Goal: Task Accomplishment & Management: Complete application form

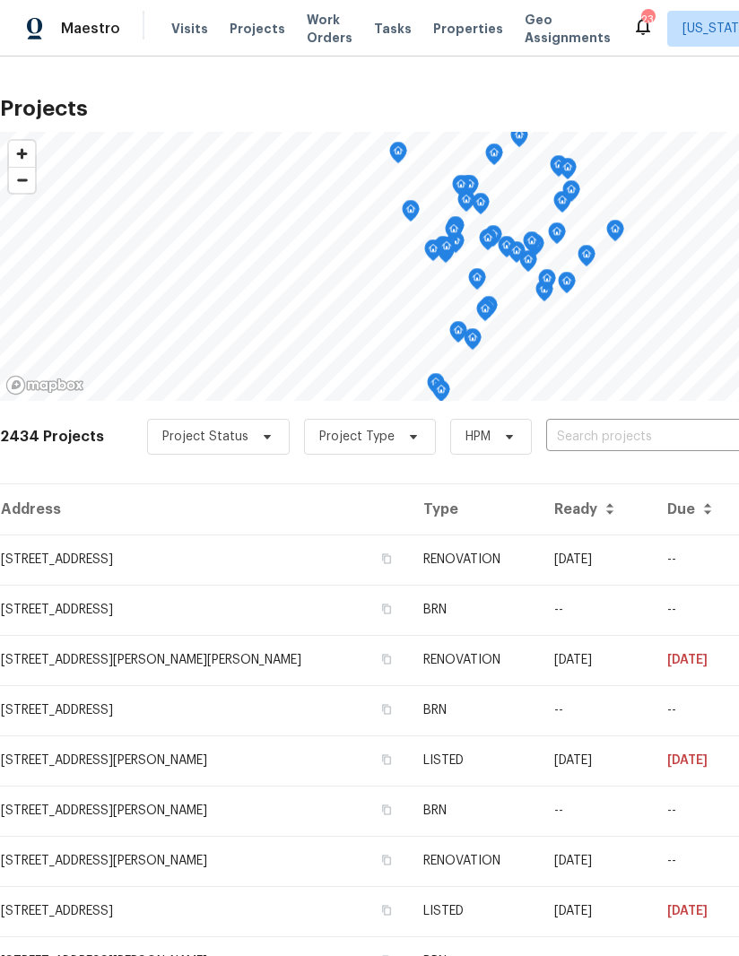
click at [607, 433] on input "text" at bounding box center [648, 437] width 205 height 28
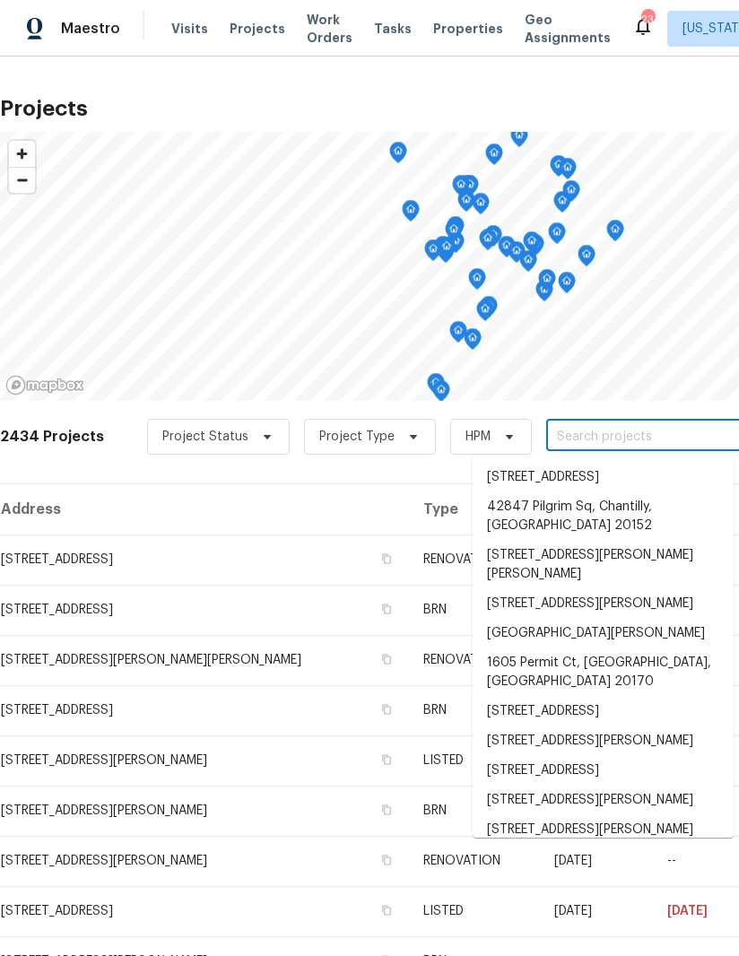
click at [598, 433] on input "text" at bounding box center [648, 437] width 205 height 28
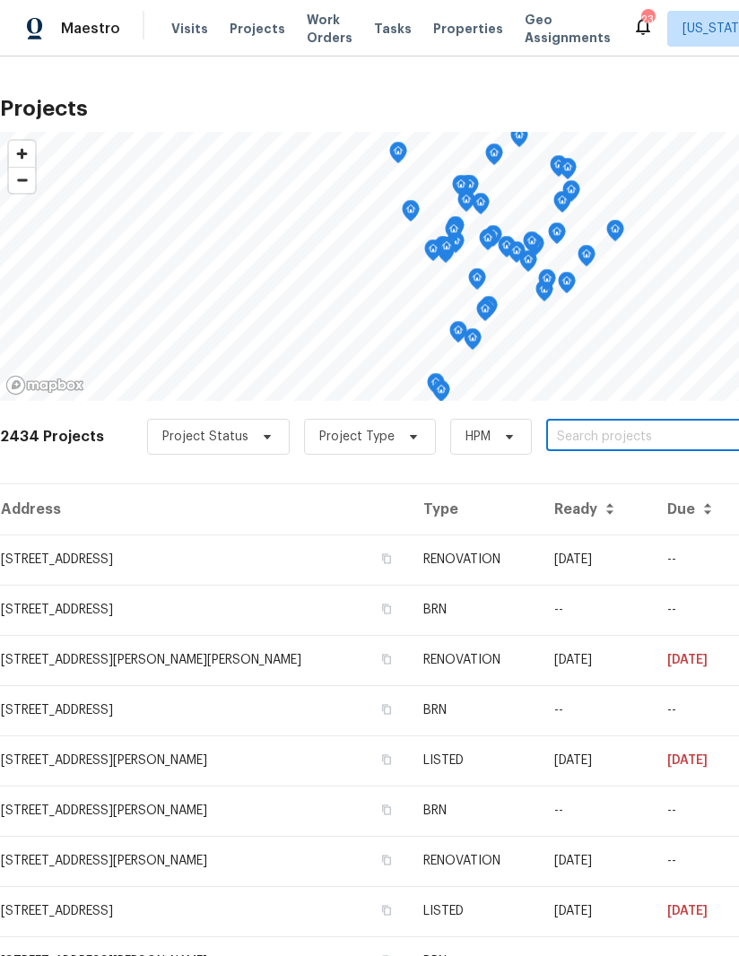
paste input "[STREET_ADDRESS]"
type input "[STREET_ADDRESS]"
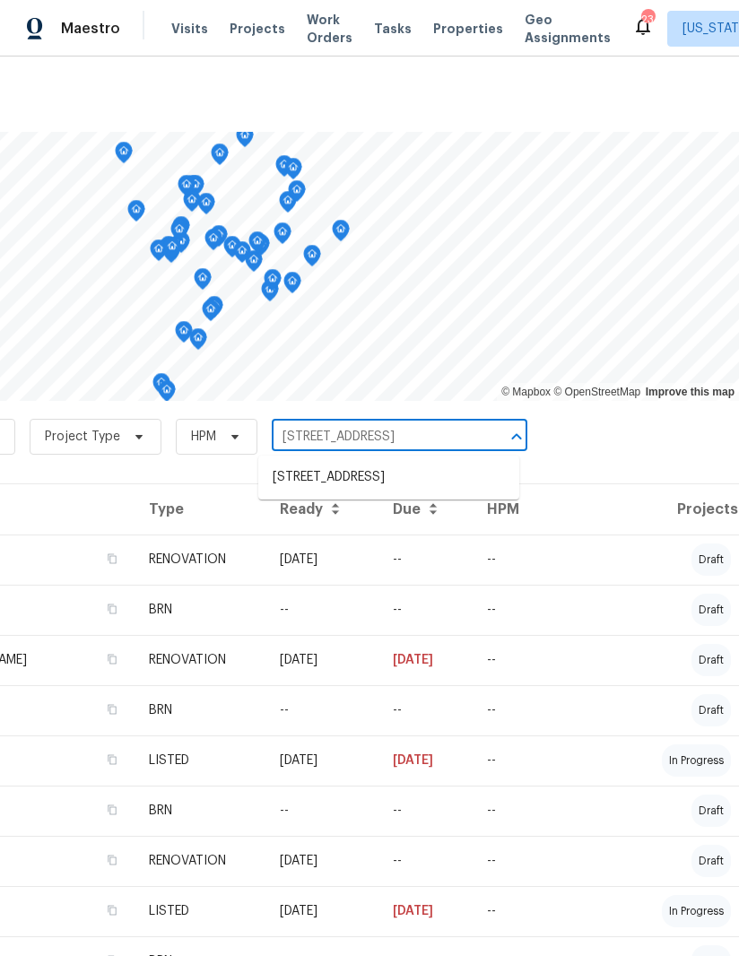
click at [404, 480] on li "[STREET_ADDRESS]" at bounding box center [388, 478] width 261 height 30
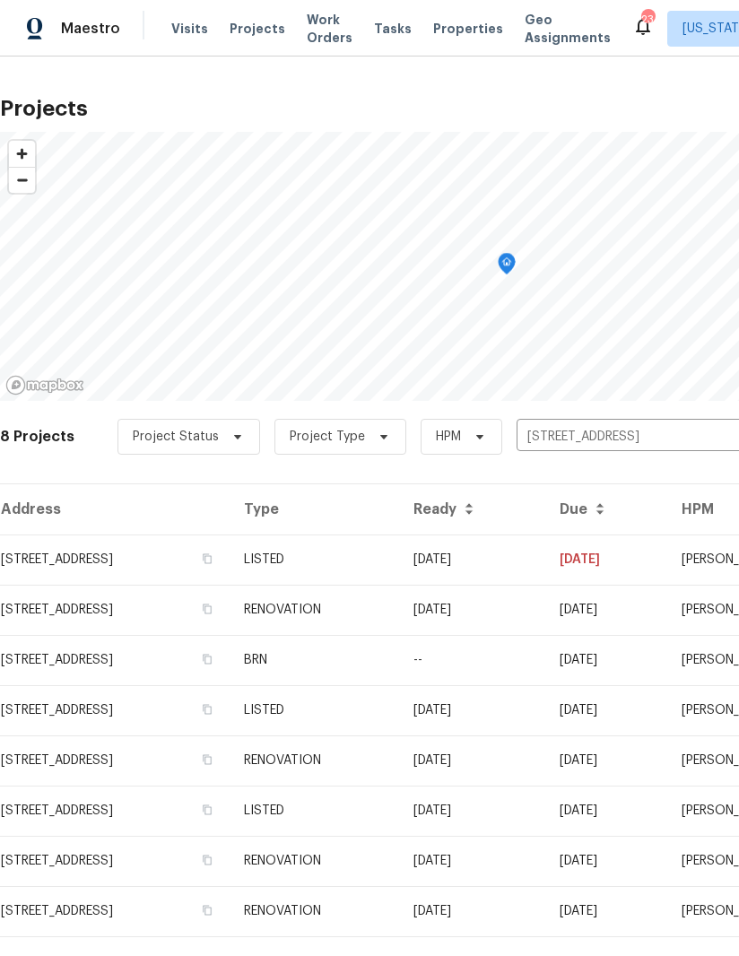
click at [161, 557] on td "[STREET_ADDRESS]" at bounding box center [115, 560] width 230 height 50
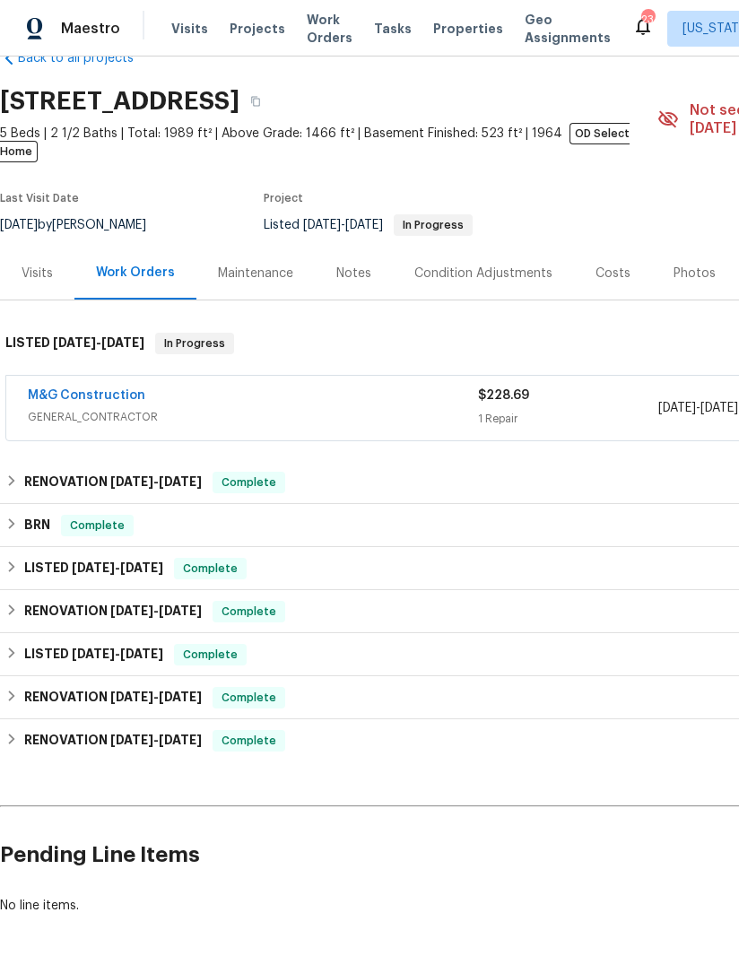
scroll to position [42, 0]
click at [98, 390] on link "M&G Construction" at bounding box center [87, 396] width 118 height 13
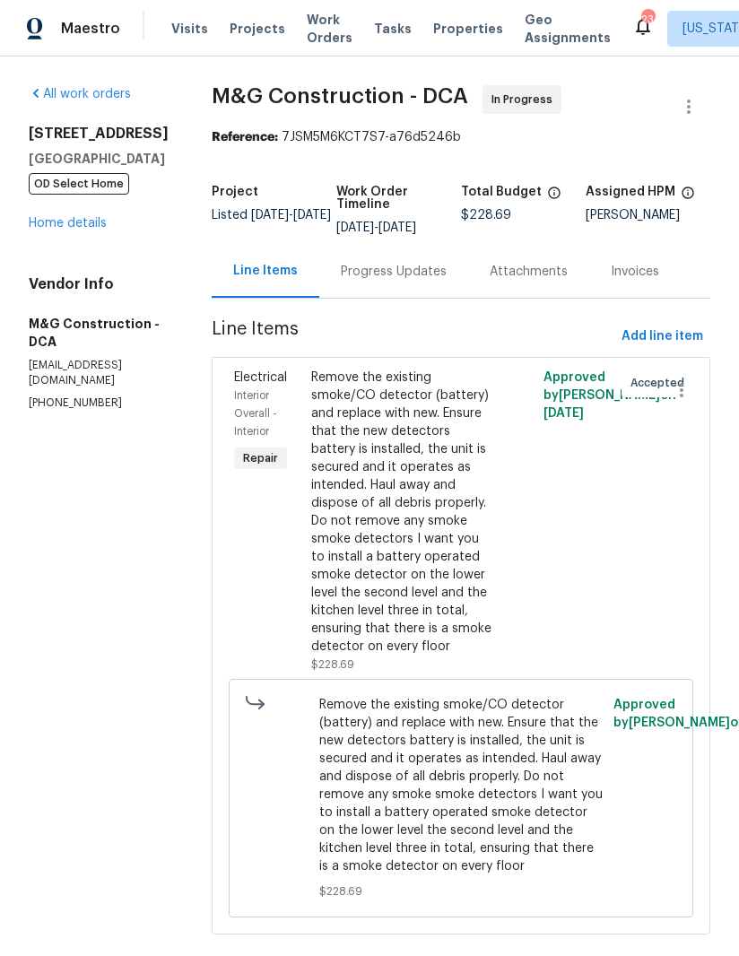
click at [92, 223] on link "Home details" at bounding box center [68, 223] width 78 height 13
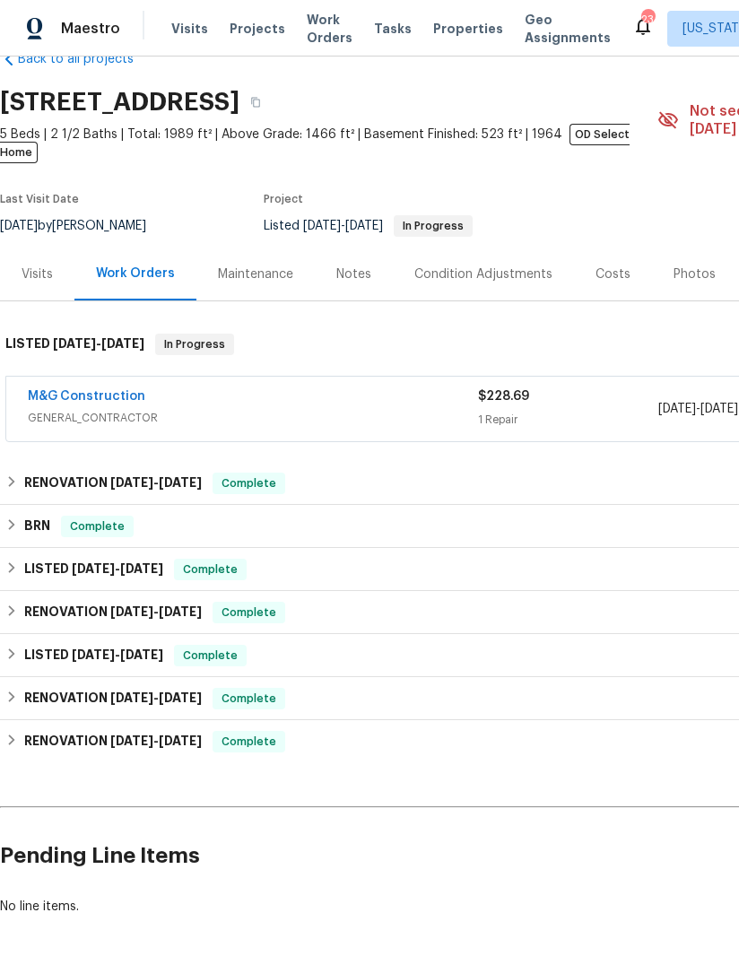
scroll to position [42, 0]
click at [98, 390] on link "M&G Construction" at bounding box center [87, 396] width 118 height 13
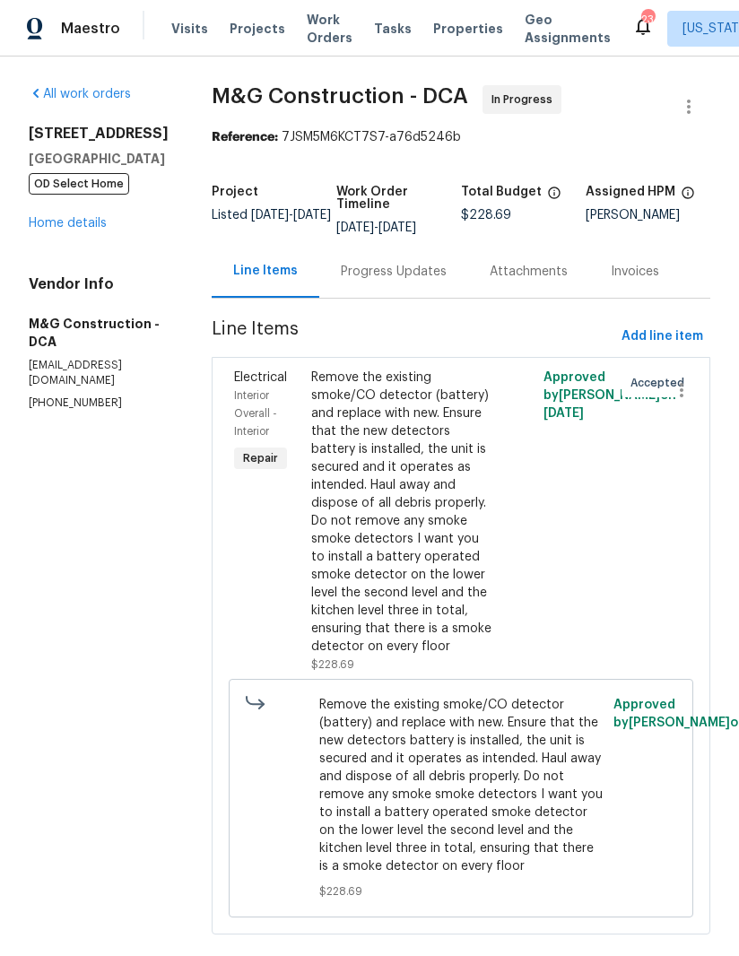
click at [85, 223] on link "Home details" at bounding box center [68, 223] width 78 height 13
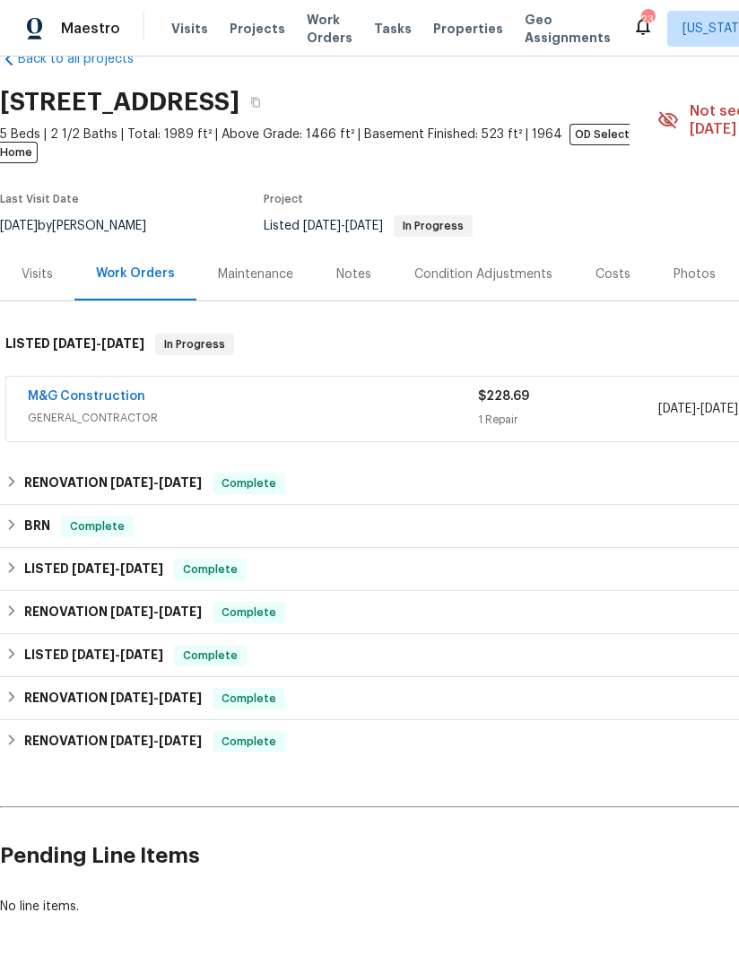
scroll to position [42, 0]
click at [95, 390] on link "M&G Construction" at bounding box center [87, 396] width 118 height 13
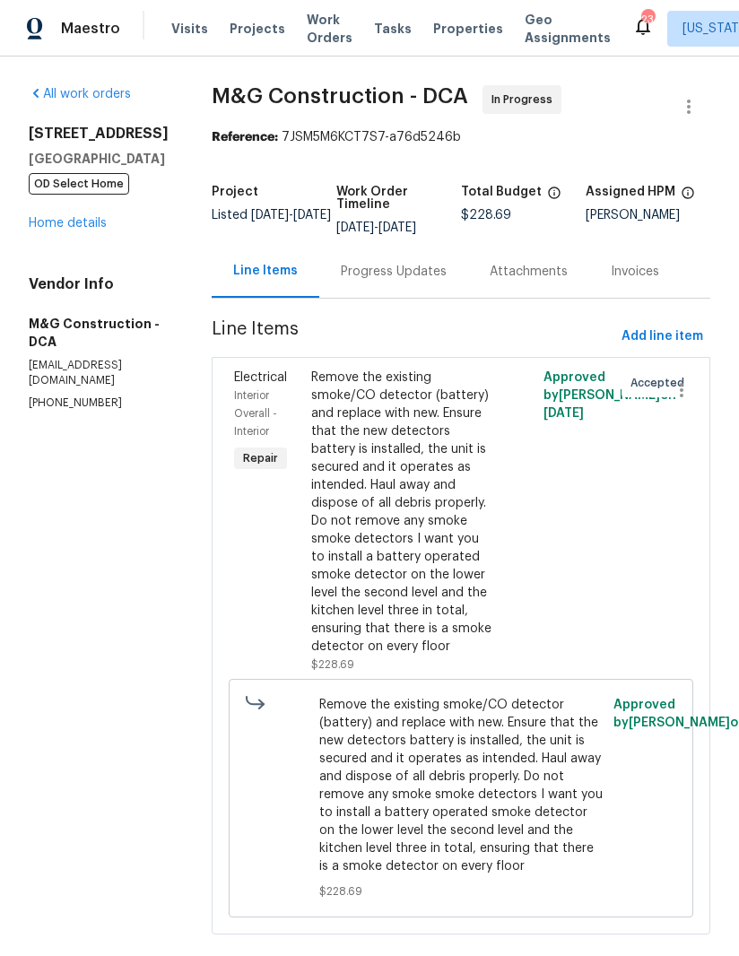
click at [86, 217] on link "Home details" at bounding box center [68, 223] width 78 height 13
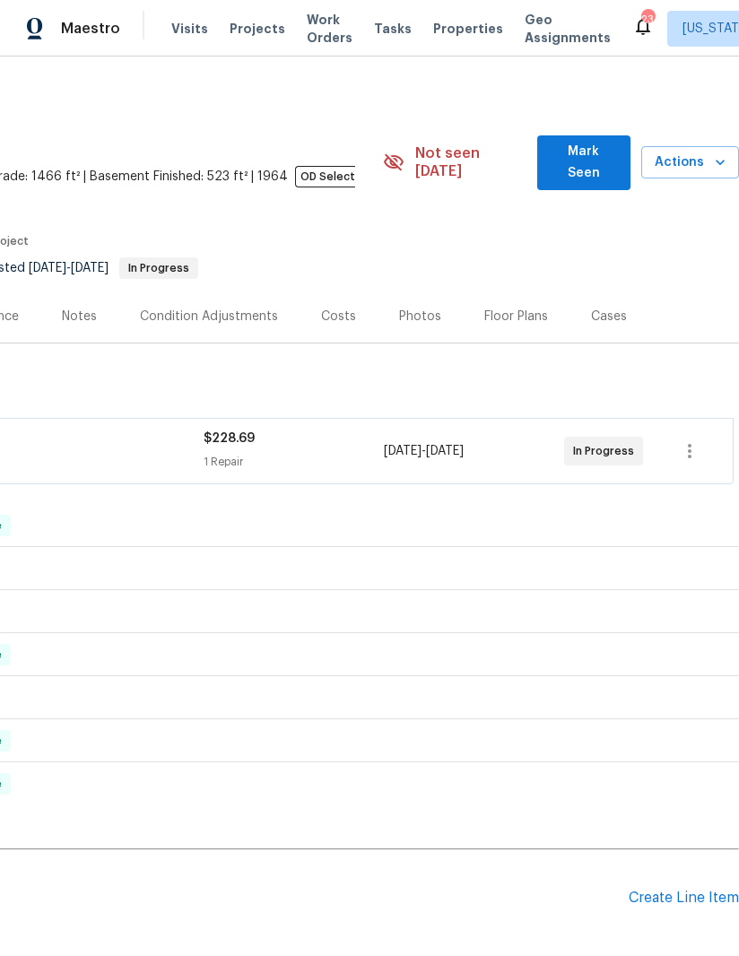
scroll to position [0, 275]
click at [691, 890] on div "Create Line Item" at bounding box center [684, 898] width 110 height 17
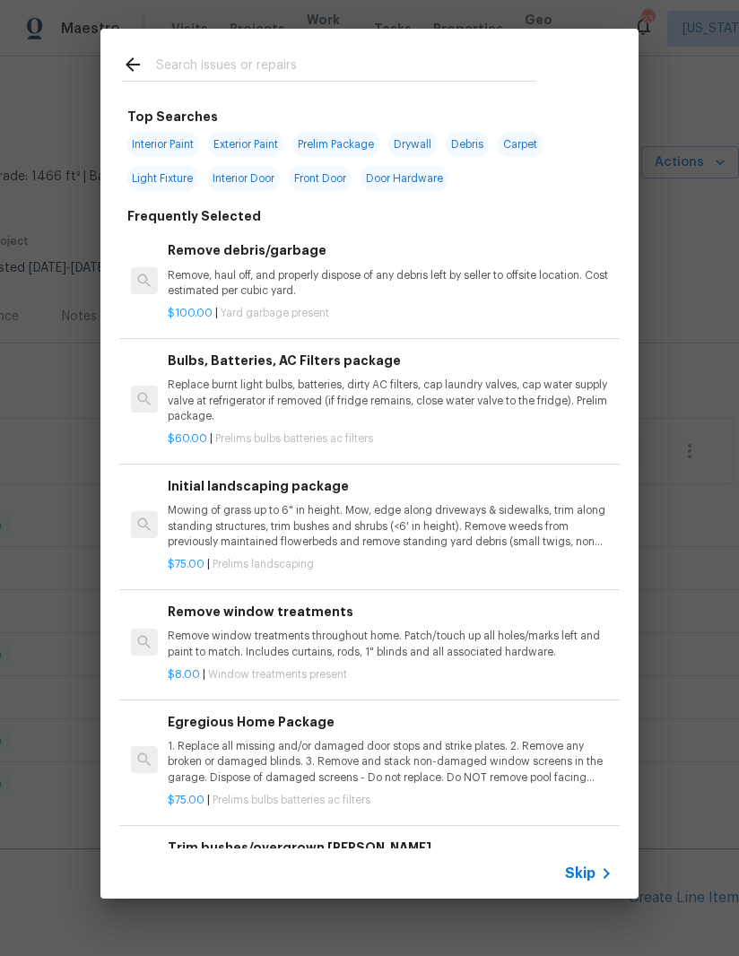
click at [292, 71] on input "text" at bounding box center [346, 67] width 380 height 27
type input "Dead"
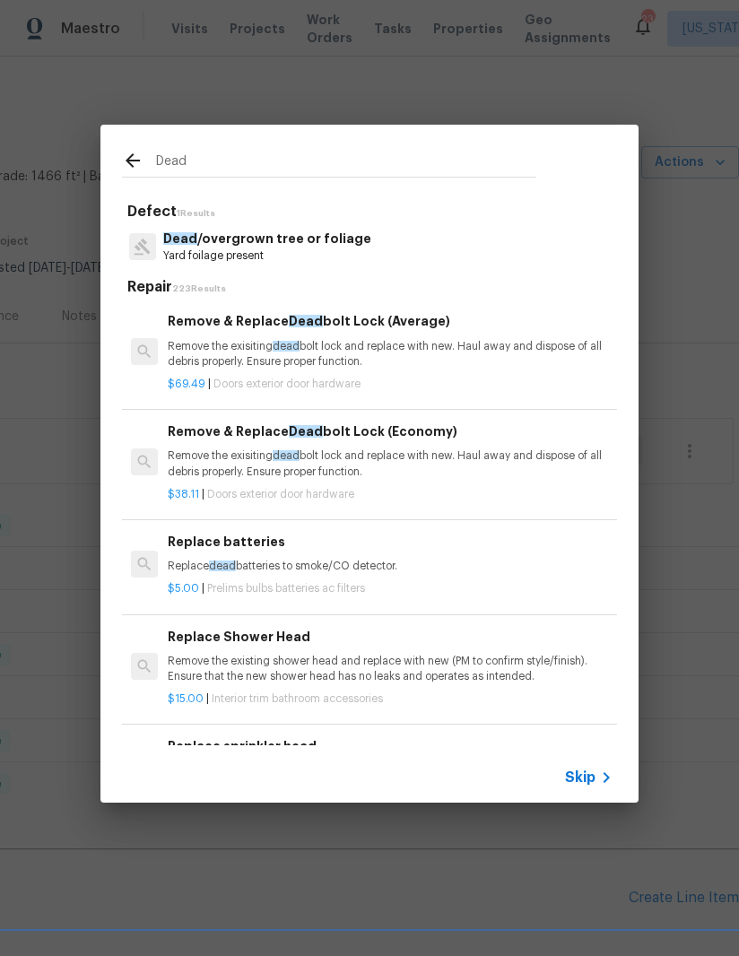
click at [323, 351] on p "Remove the exisiting dead bolt lock and replace with new. Haul away and dispose…" at bounding box center [390, 354] width 445 height 31
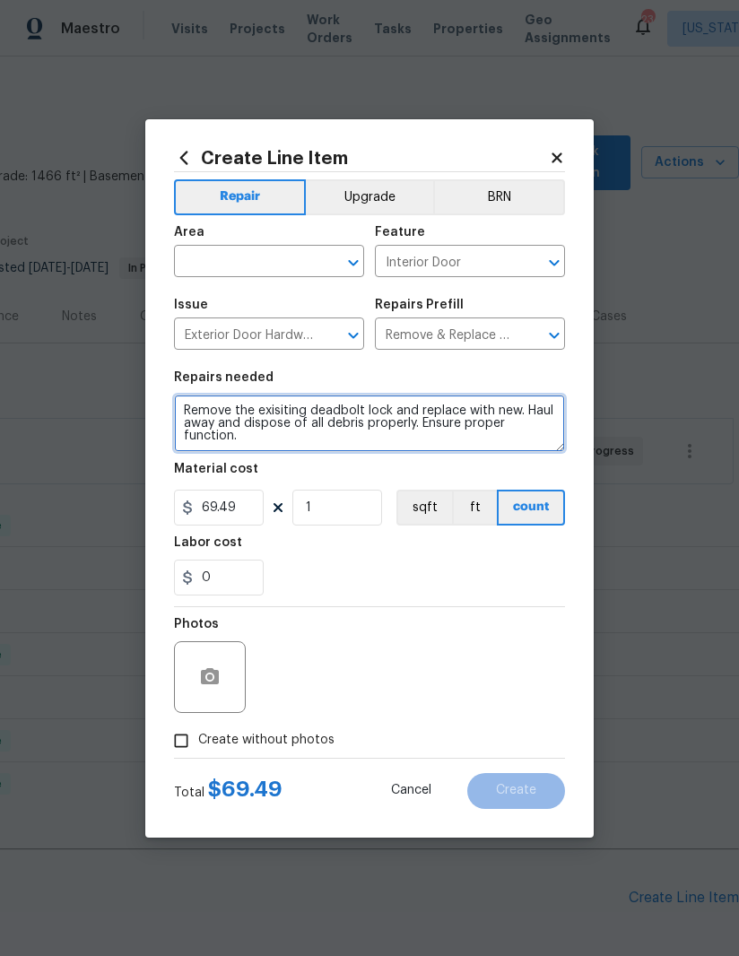
click at [289, 429] on textarea "Remove the exisiting deadbolt lock and replace with new. Haul away and dispose …" at bounding box center [369, 423] width 391 height 57
click at [288, 428] on textarea "Remove the exisiting deadbolt lock and replace with new. Haul away and dispose …" at bounding box center [369, 423] width 391 height 57
click at [188, 416] on textarea "Remove the exisiting deadbolt lock and replace with new. Haul away and dispose …" at bounding box center [369, 423] width 391 height 57
type textarea "(Tear down) Remove the exisiting deadbolt lock and replace with new. Haul away …"
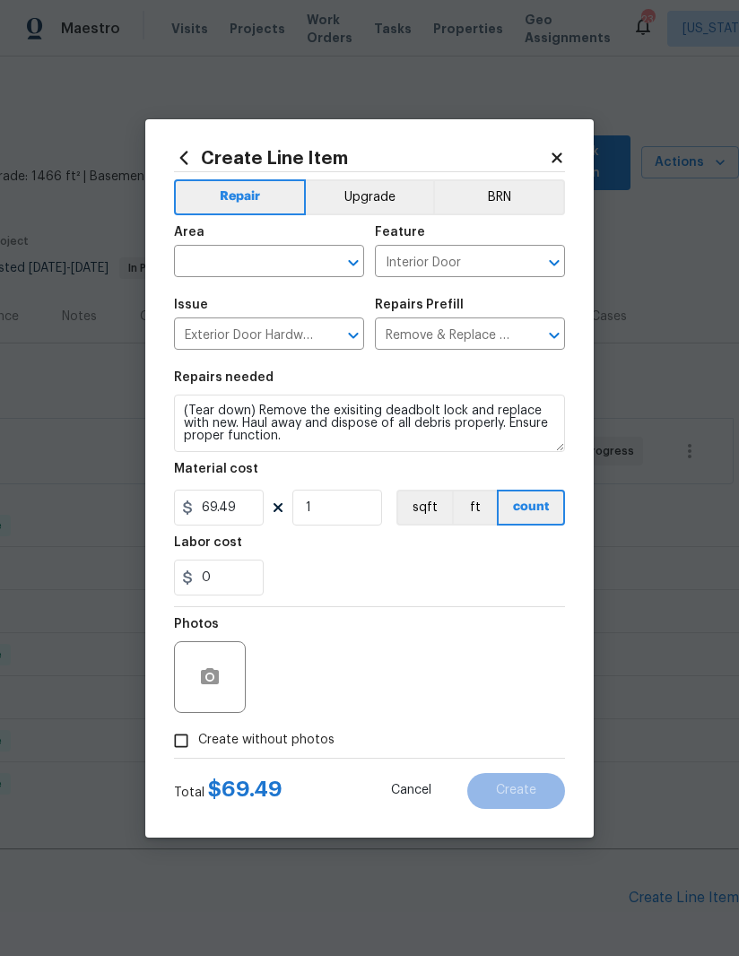
click at [263, 264] on input "text" at bounding box center [244, 263] width 140 height 28
click at [249, 305] on li "Front" at bounding box center [269, 303] width 190 height 30
type input "Front"
click at [226, 508] on input "69.49" at bounding box center [219, 508] width 90 height 36
click at [225, 508] on input "69.49" at bounding box center [219, 508] width 90 height 36
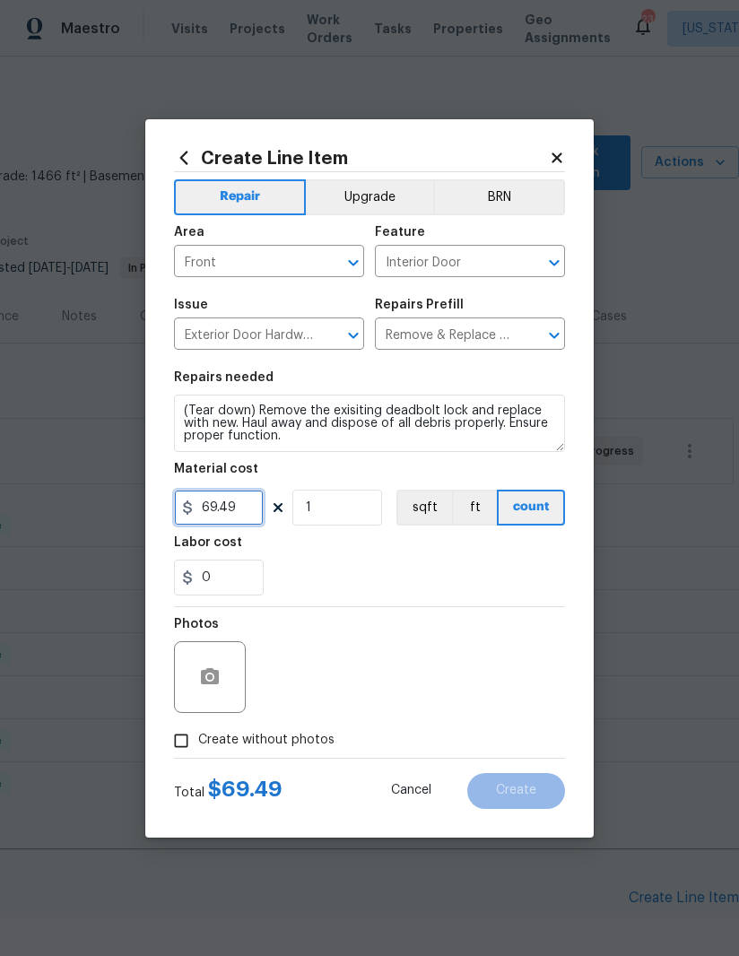
click at [224, 522] on input "69.49" at bounding box center [219, 508] width 90 height 36
click at [228, 493] on input "69.49" at bounding box center [219, 508] width 90 height 36
click at [220, 523] on input "69.49" at bounding box center [219, 508] width 90 height 36
type input "125"
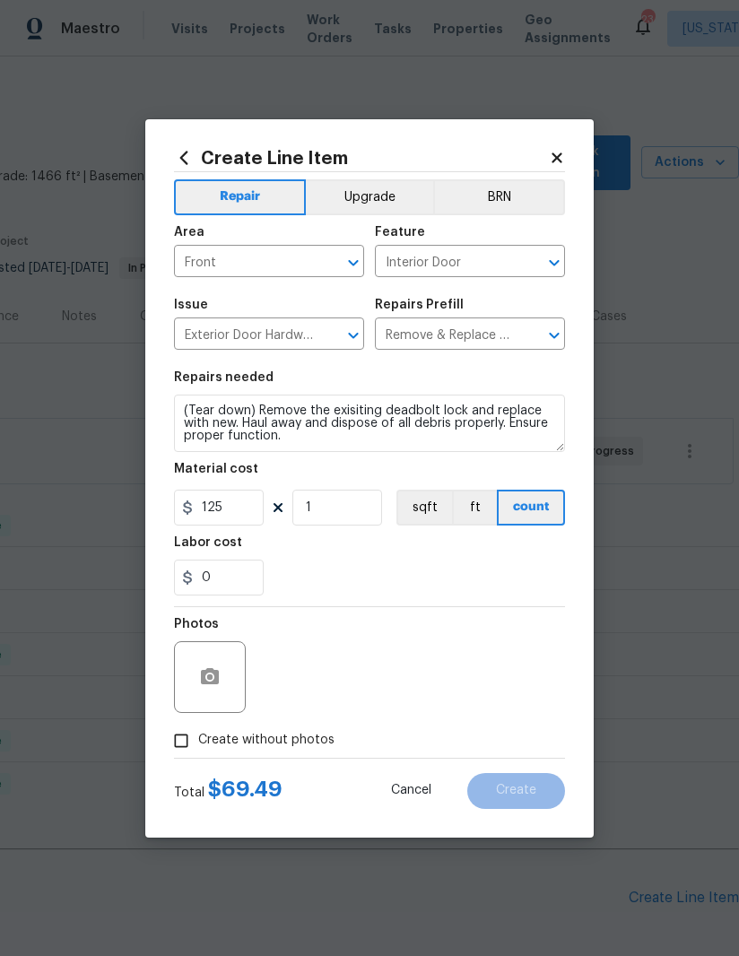
click at [356, 574] on div "0" at bounding box center [369, 578] width 391 height 36
click at [225, 526] on input "125" at bounding box center [219, 508] width 90 height 36
click at [472, 577] on div "0" at bounding box center [369, 578] width 391 height 36
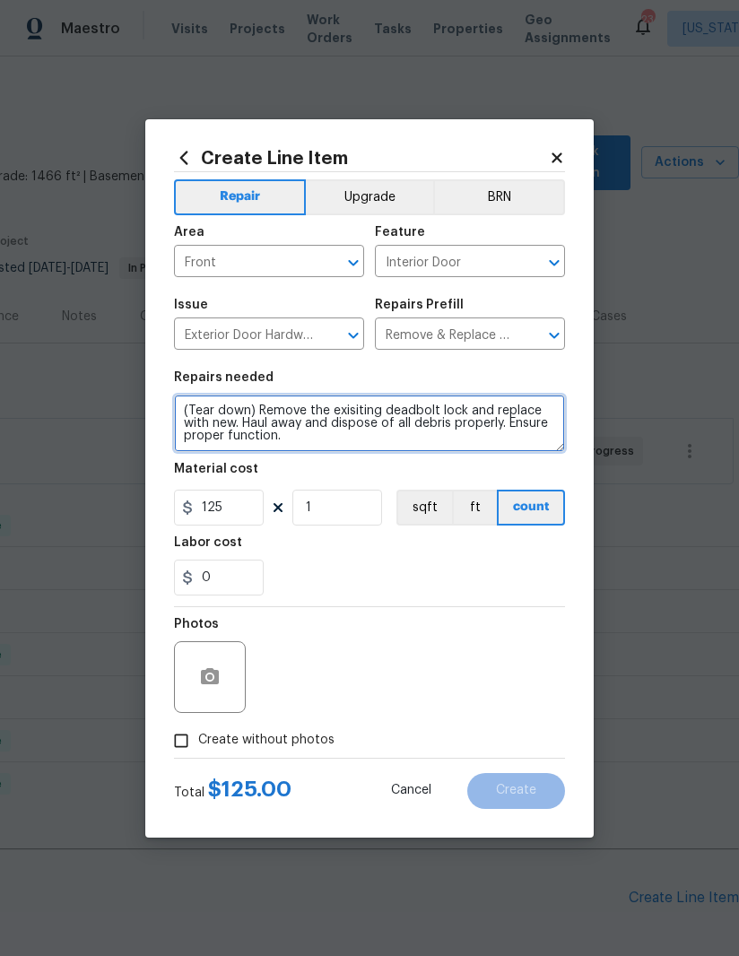
click at [380, 408] on textarea "(Tear down) Remove the exisiting deadbolt lock and replace with new. Haul away …" at bounding box center [369, 423] width 391 height 57
click at [279, 419] on textarea "(Tear down) Remove the exisiting Yale deadbolt lock and replace with new. Haul …" at bounding box center [369, 423] width 391 height 57
click at [270, 429] on textarea "(Tear down) Remove the exisiting Yale deadbolt lock and replace with new. Haul …" at bounding box center [369, 423] width 391 height 57
type textarea "(Tear down) Remove the exisiting Yale deadbolt lock and replace with new regula…"
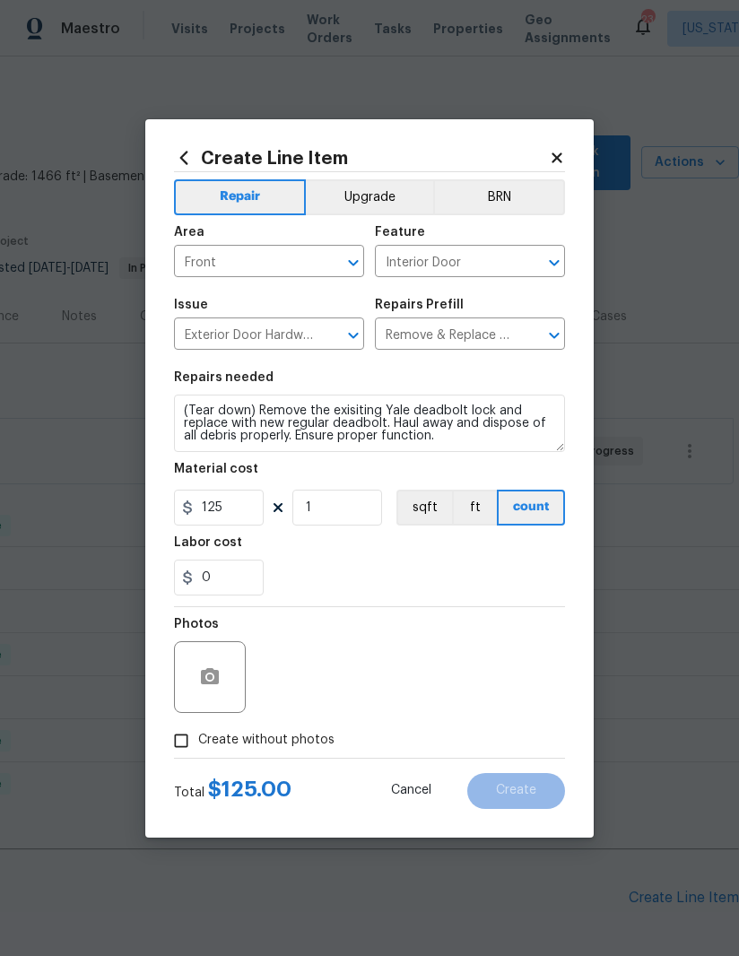
click at [391, 576] on div "0" at bounding box center [369, 578] width 391 height 36
click at [184, 747] on input "Create without photos" at bounding box center [181, 741] width 34 height 34
checkbox input "true"
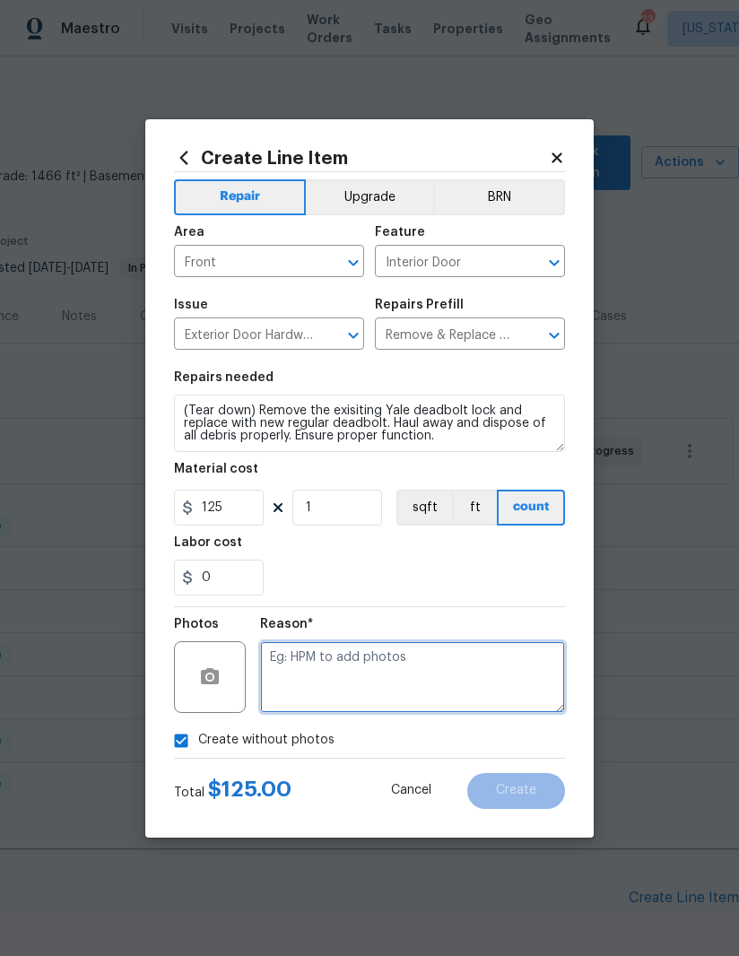
click at [402, 679] on textarea at bounding box center [412, 677] width 305 height 72
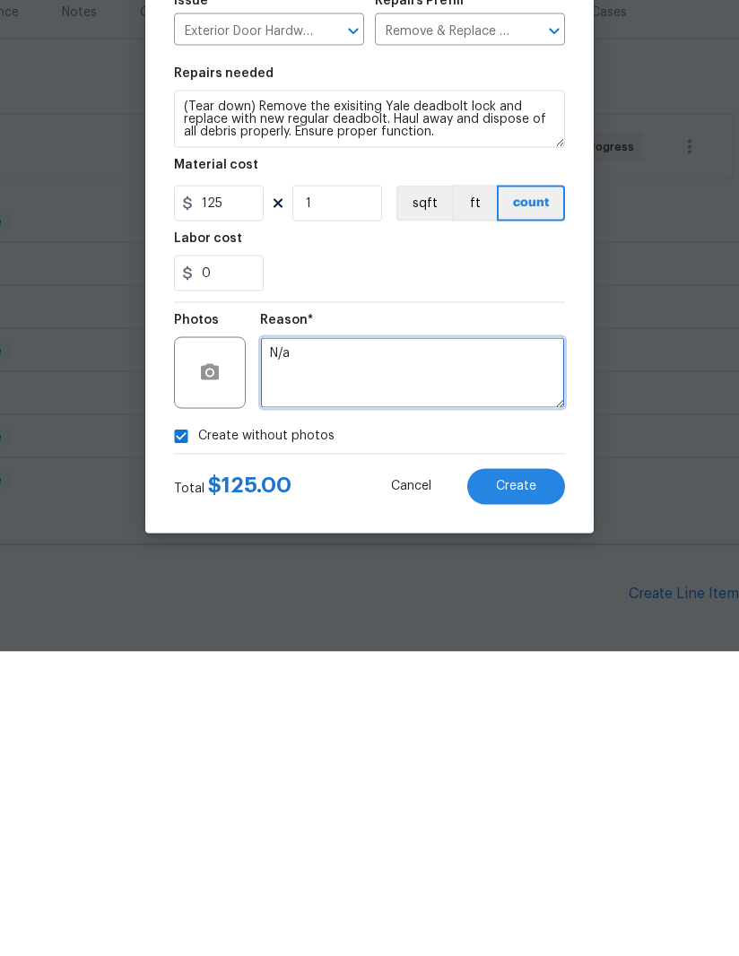
type textarea "N/a"
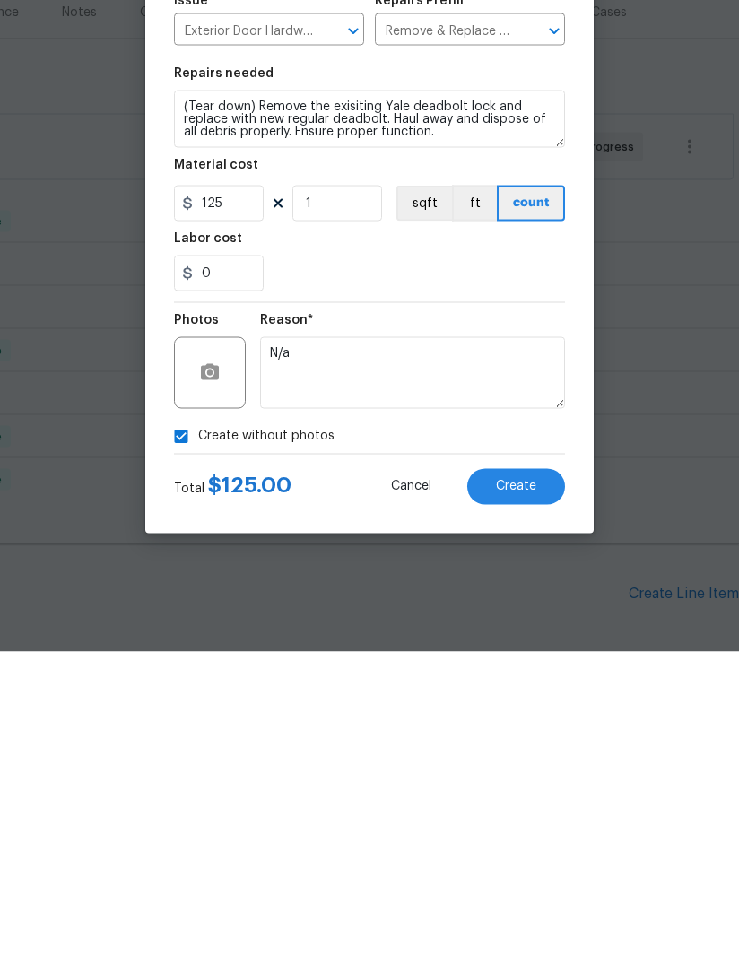
click at [500, 784] on span "Create" at bounding box center [516, 790] width 40 height 13
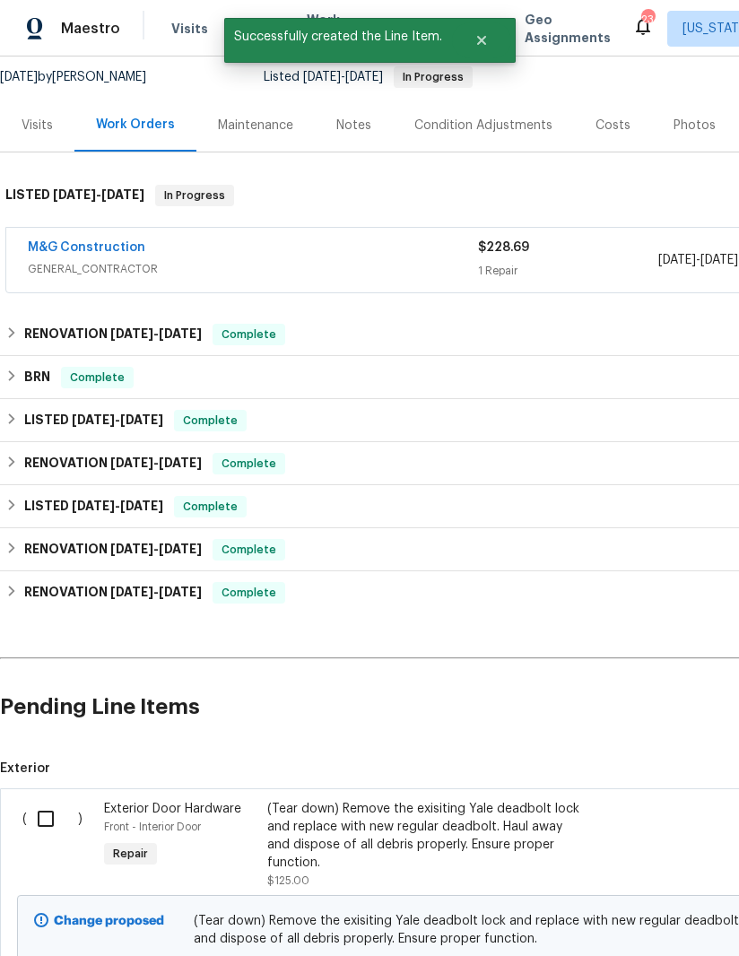
scroll to position [211, 0]
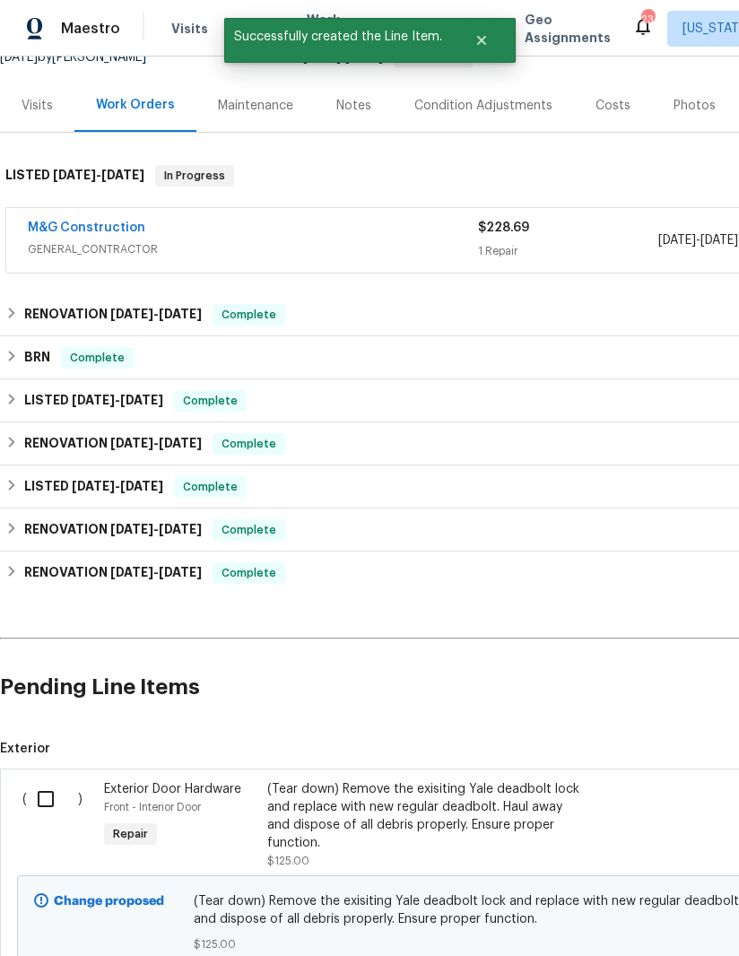
click at [48, 781] on input "checkbox" at bounding box center [52, 800] width 51 height 38
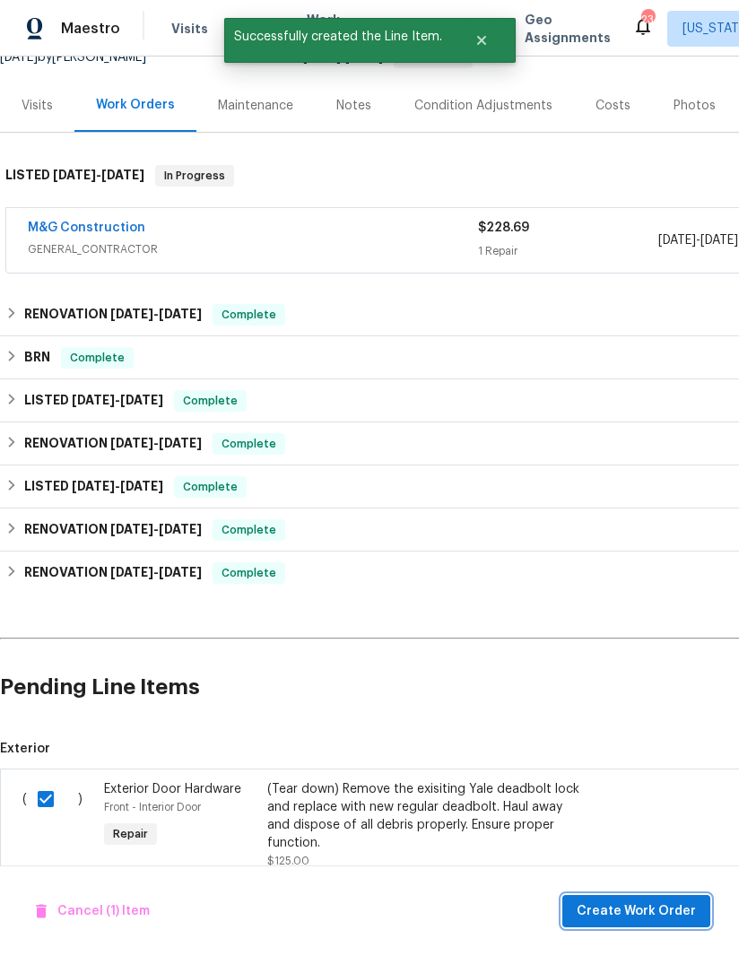
click at [628, 927] on button "Create Work Order" at bounding box center [637, 911] width 148 height 33
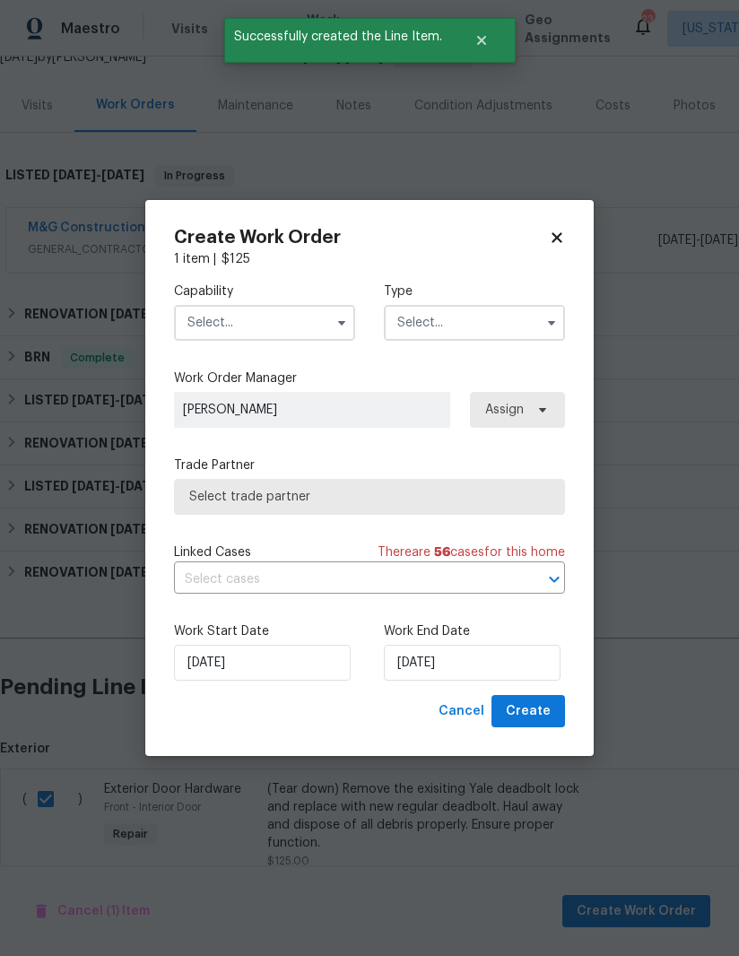
click at [306, 315] on input "text" at bounding box center [264, 323] width 181 height 36
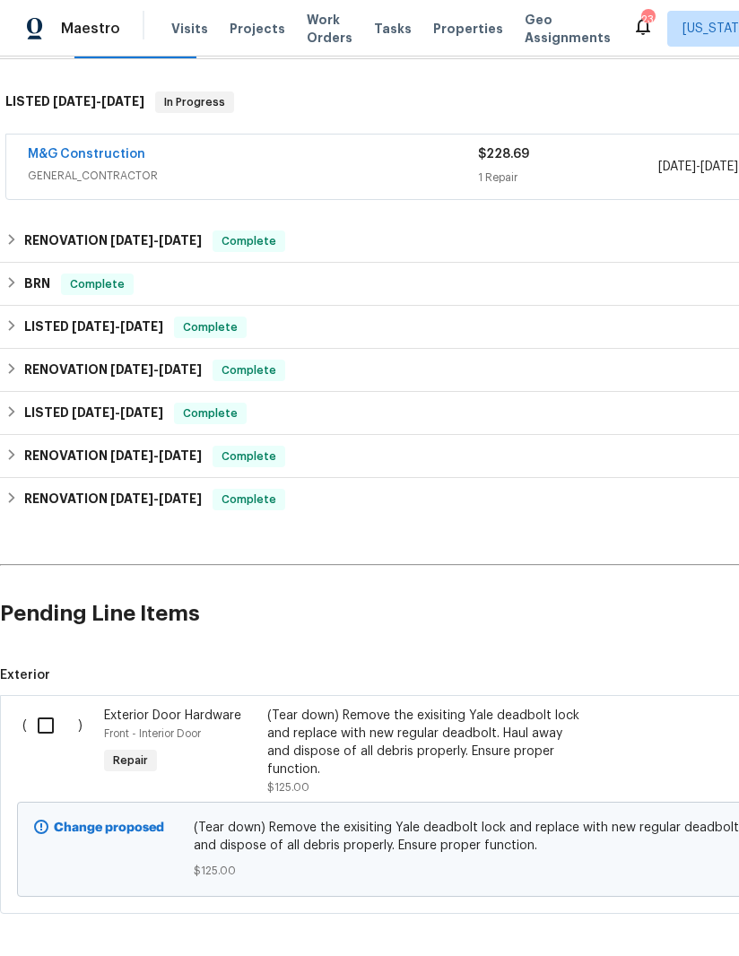
scroll to position [283, 0]
click at [57, 708] on input "checkbox" at bounding box center [52, 727] width 51 height 38
checkbox input "true"
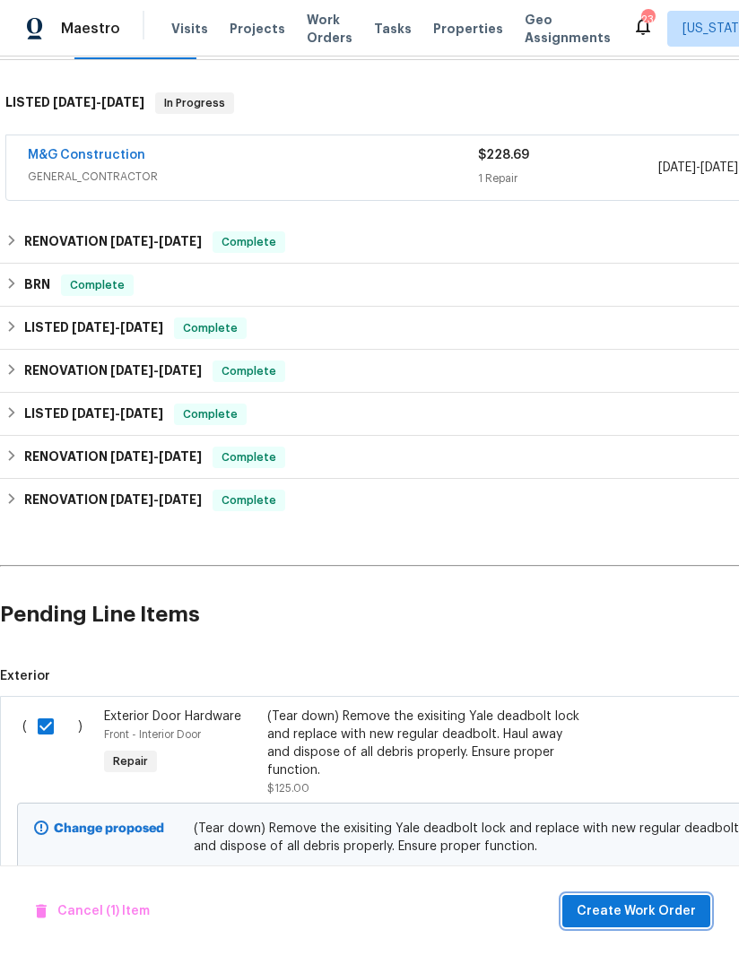
click at [671, 903] on span "Create Work Order" at bounding box center [636, 912] width 119 height 22
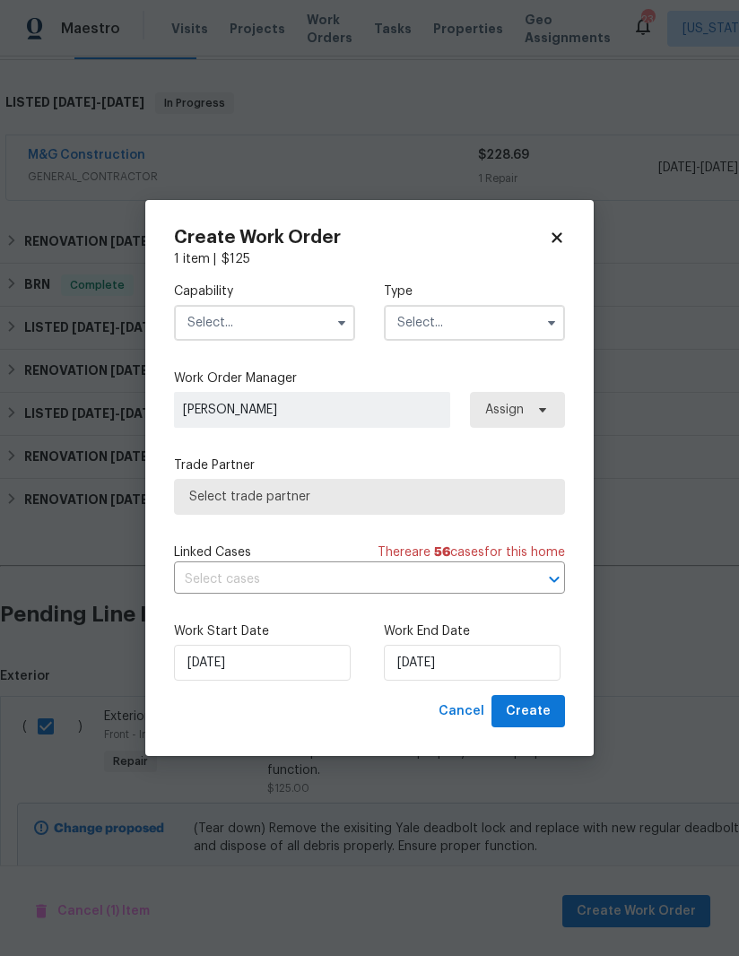
click at [318, 317] on input "text" at bounding box center [264, 323] width 181 height 36
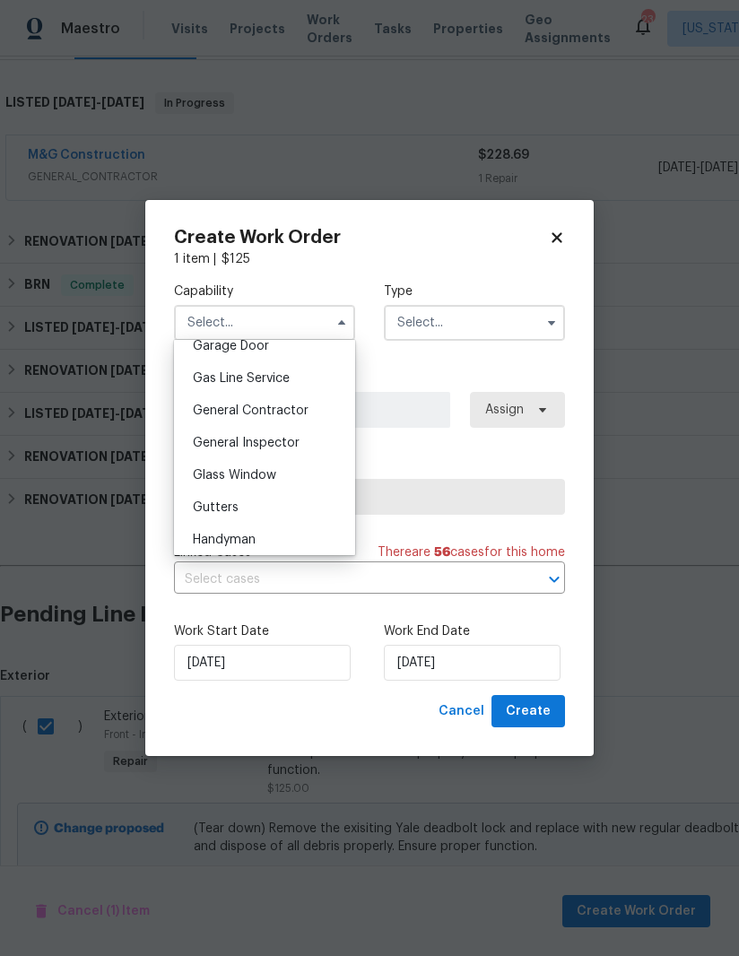
scroll to position [797, 0]
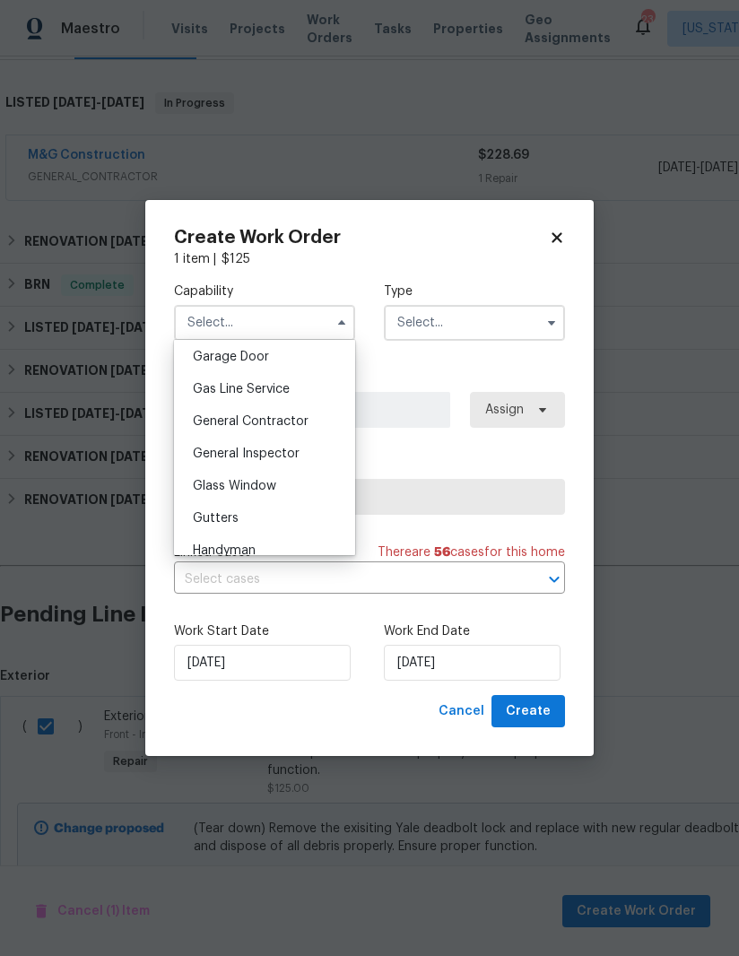
click at [300, 424] on span "General Contractor" at bounding box center [251, 421] width 116 height 13
type input "General Contractor"
click at [526, 320] on input "text" at bounding box center [474, 323] width 181 height 36
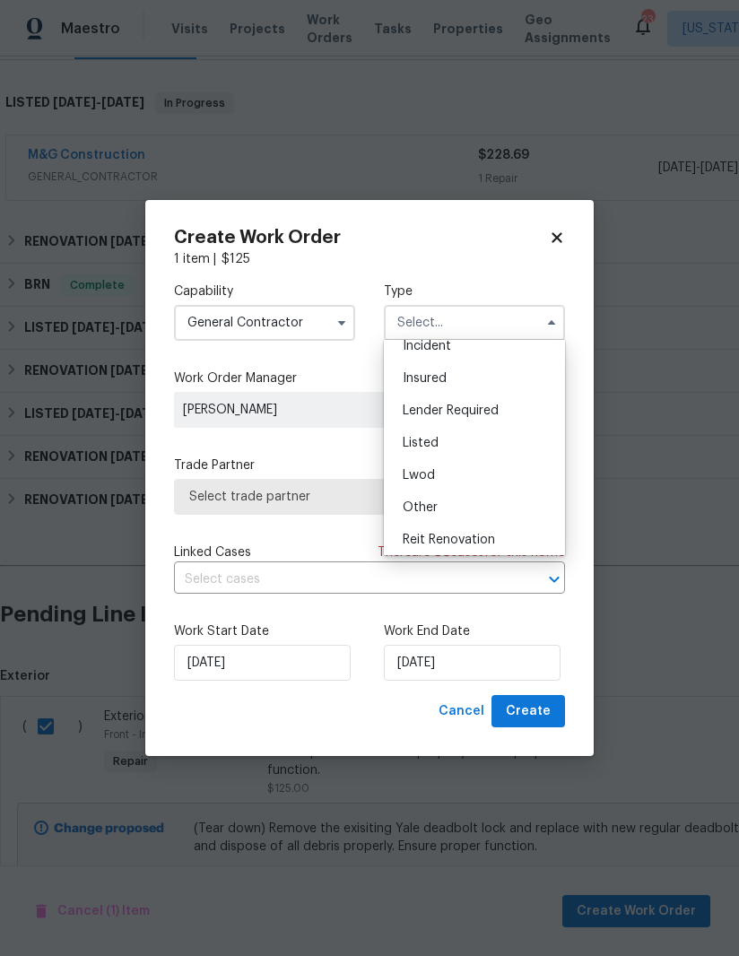
scroll to position [76, 0]
click at [449, 441] on div "Listed" at bounding box center [474, 446] width 172 height 32
type input "Listed"
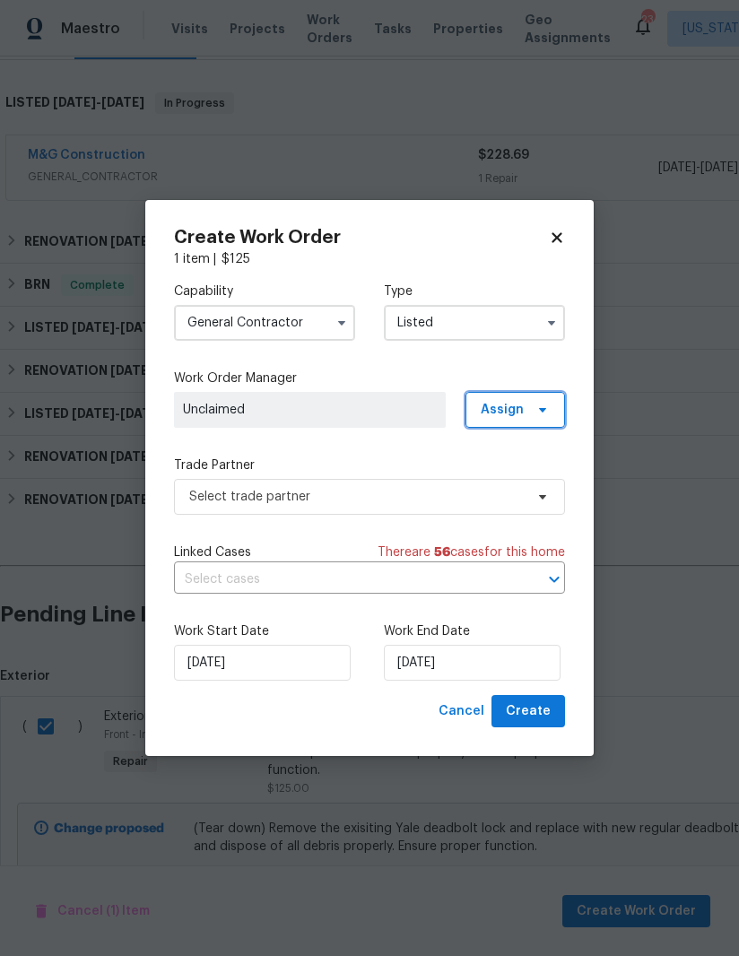
click at [540, 403] on icon at bounding box center [543, 410] width 14 height 14
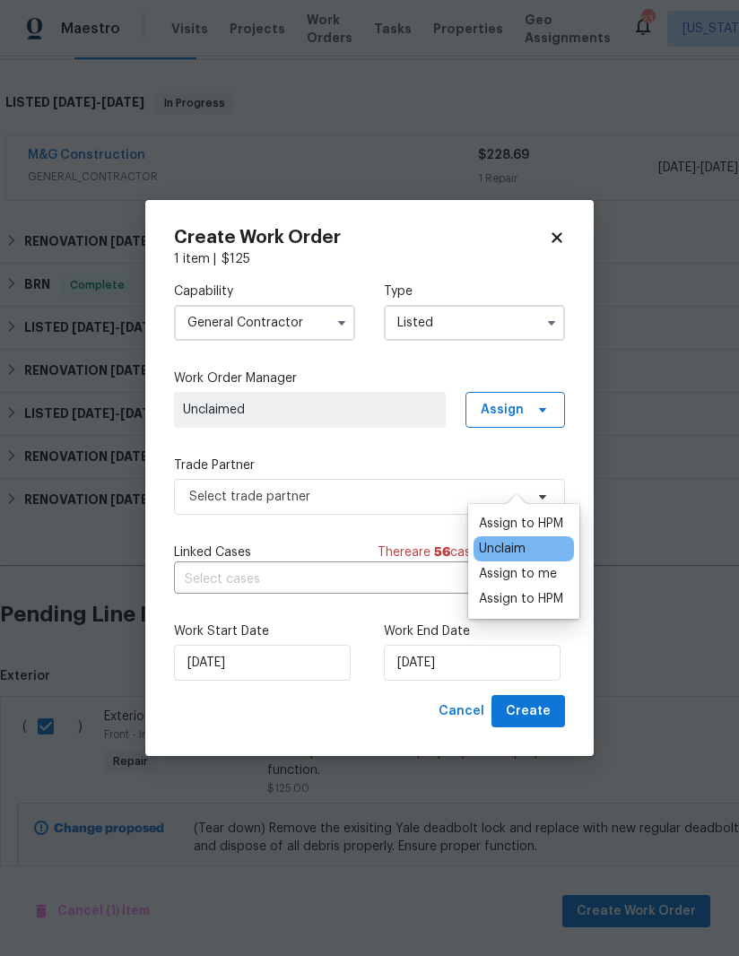
click at [534, 565] on div "Assign to me" at bounding box center [518, 574] width 78 height 18
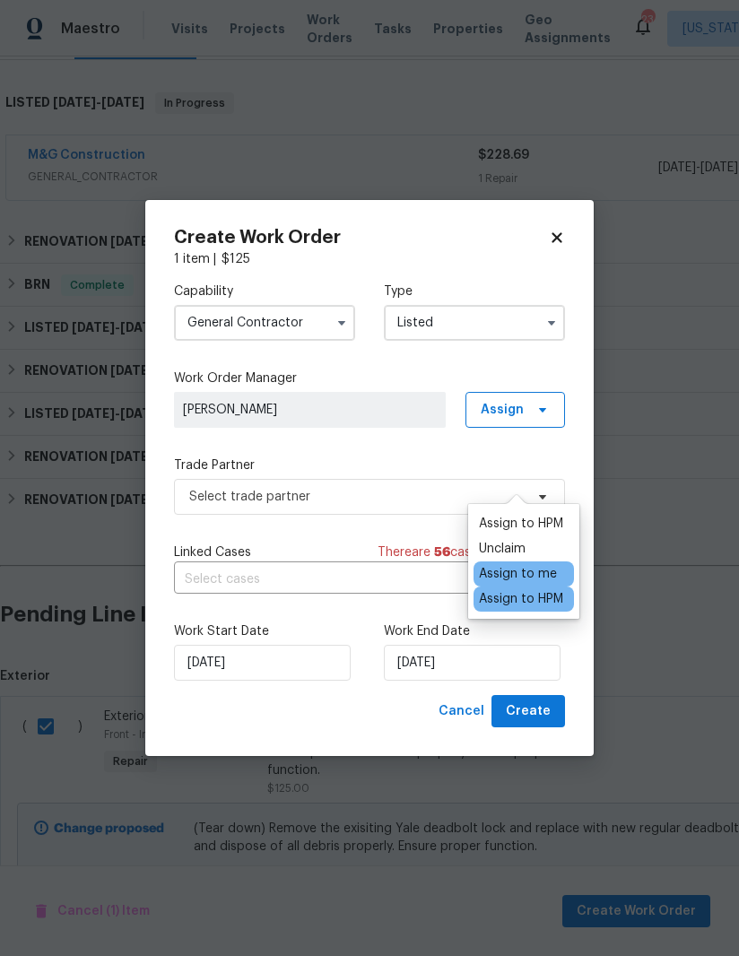
click at [358, 435] on div "Capability General Contractor Type Listed Work Order Manager Nicolas Campuzano …" at bounding box center [369, 481] width 391 height 427
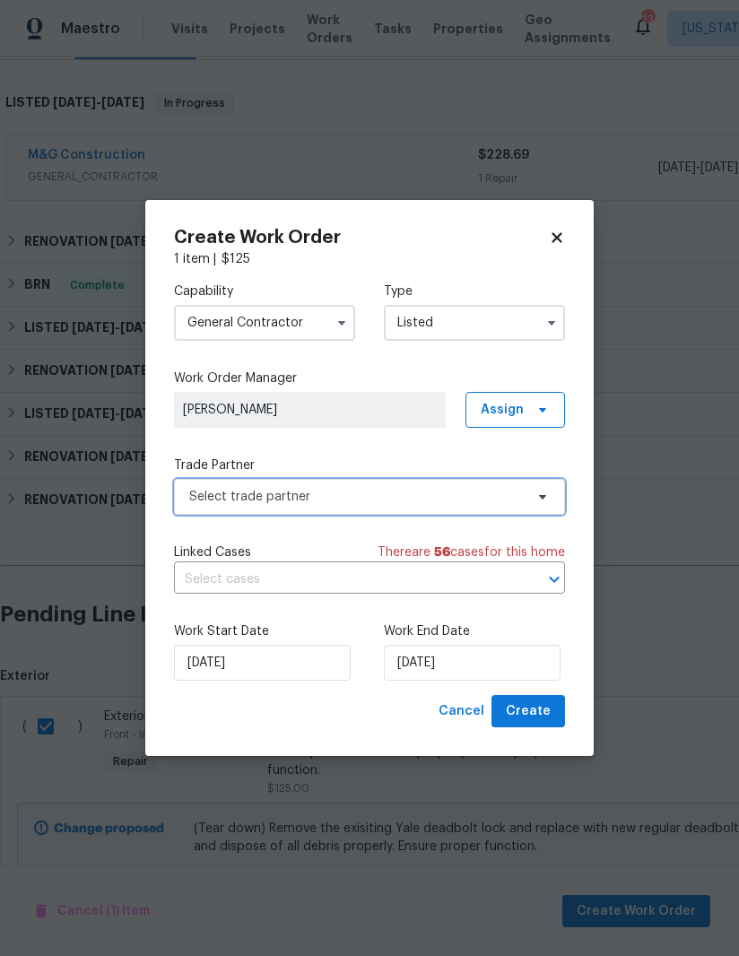
click at [388, 498] on span "Select trade partner" at bounding box center [356, 497] width 335 height 18
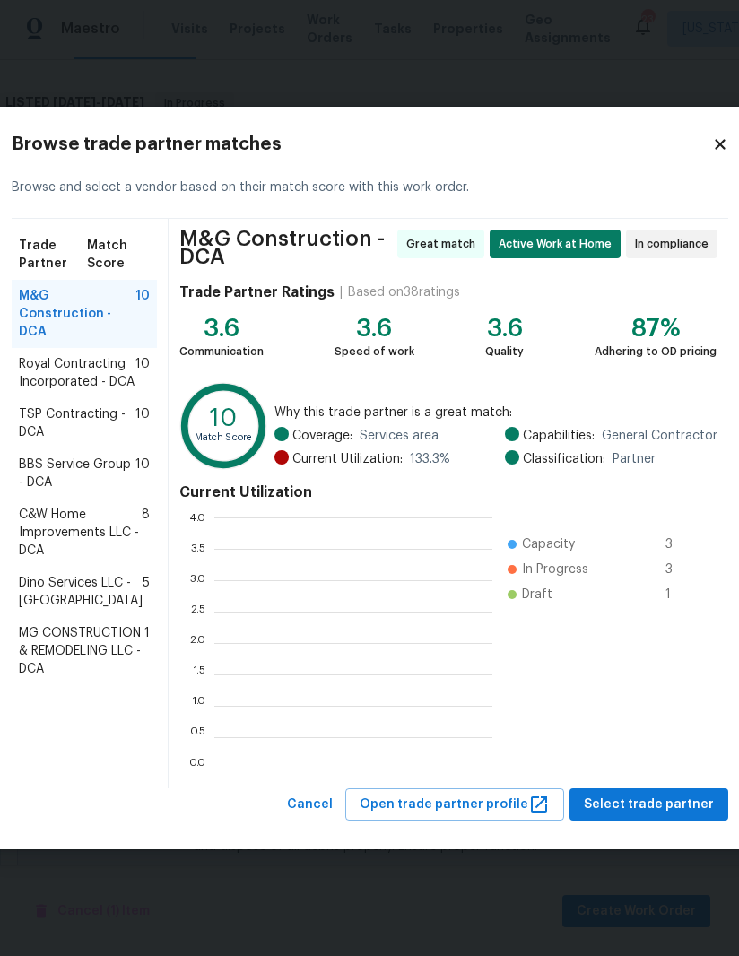
scroll to position [251, 278]
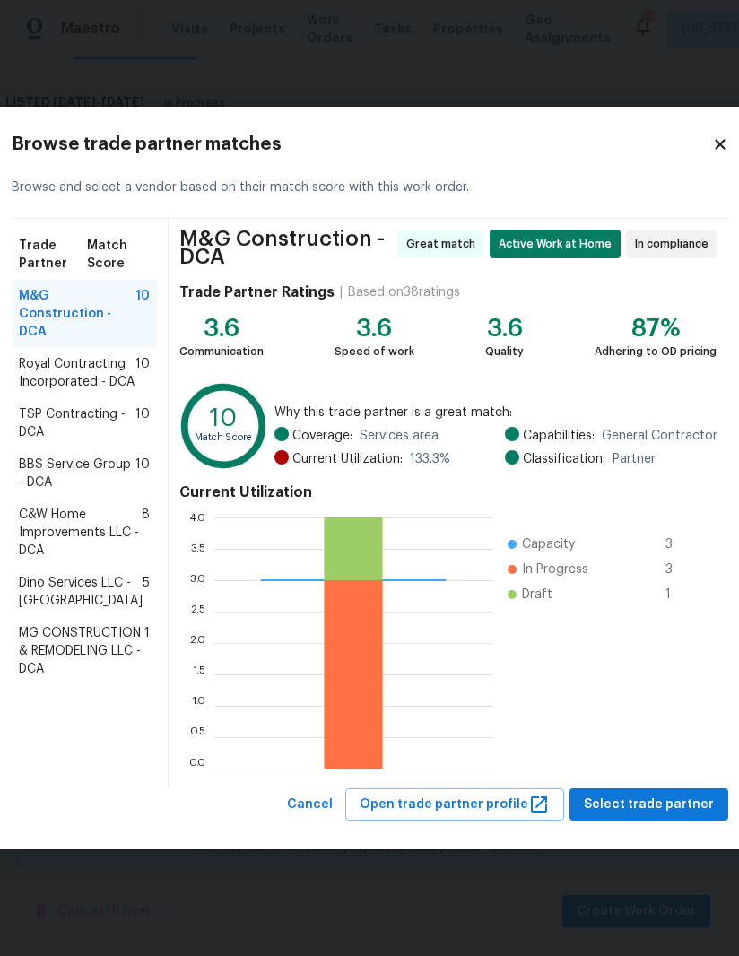
click at [78, 492] on span "BBS Service Group - DCA" at bounding box center [77, 474] width 117 height 36
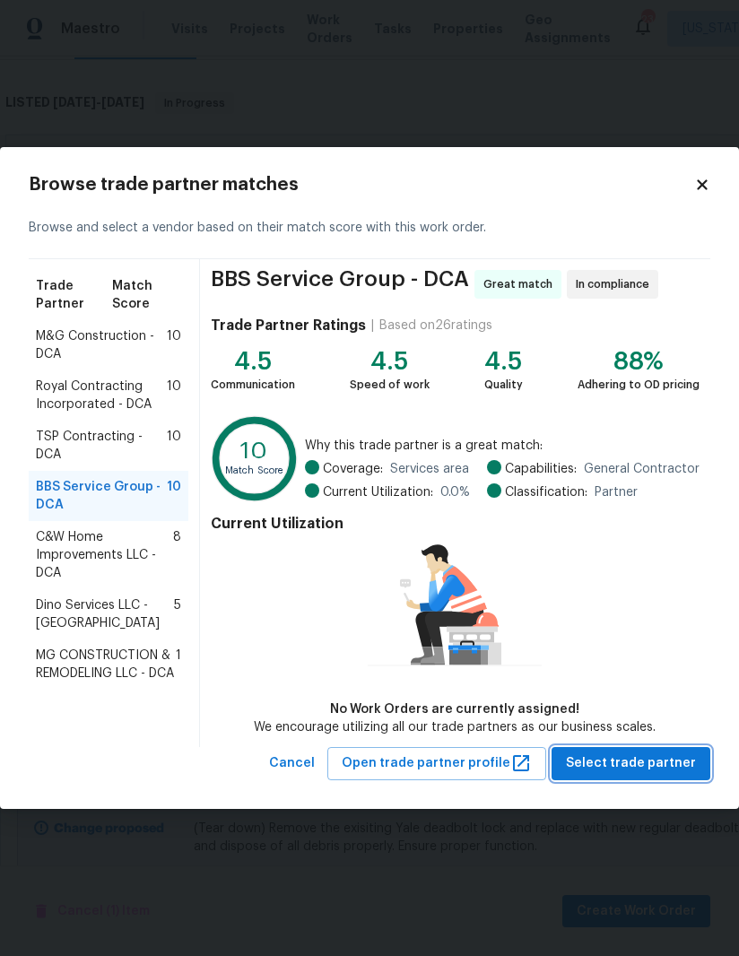
click at [640, 763] on span "Select trade partner" at bounding box center [631, 764] width 130 height 22
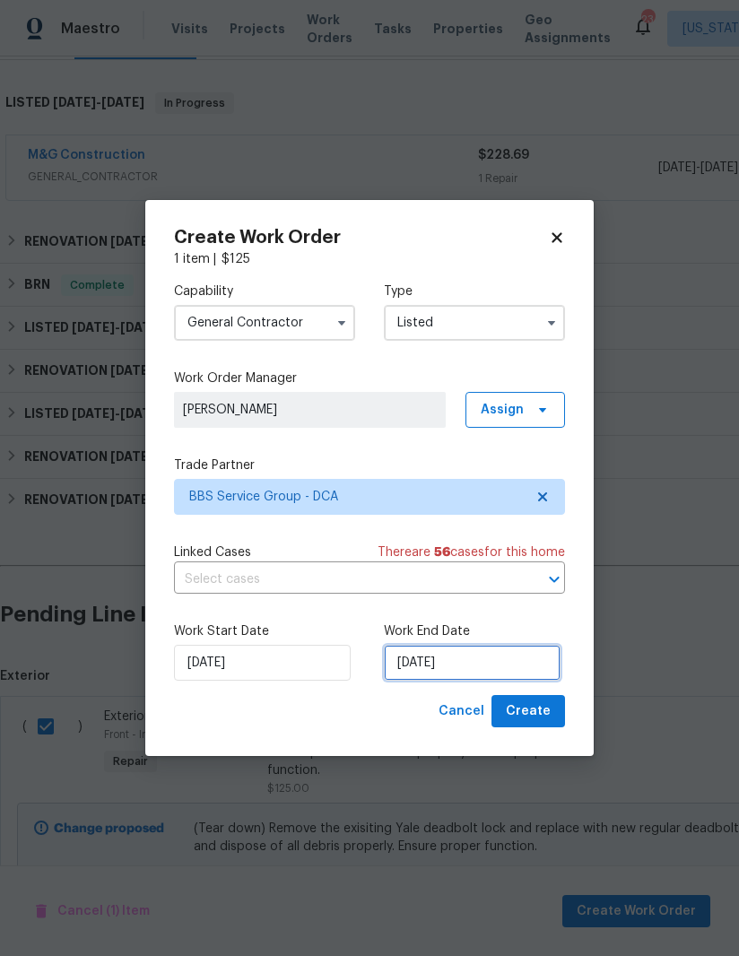
click at [453, 665] on input "[DATE]" at bounding box center [472, 663] width 177 height 36
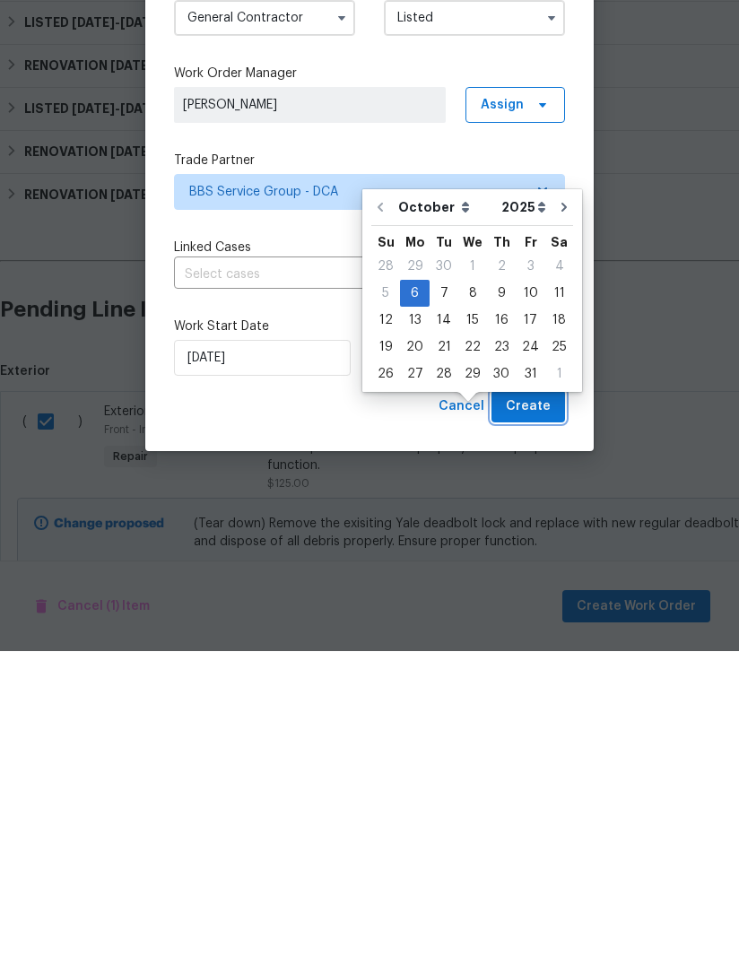
click at [535, 701] on span "Create" at bounding box center [528, 712] width 45 height 22
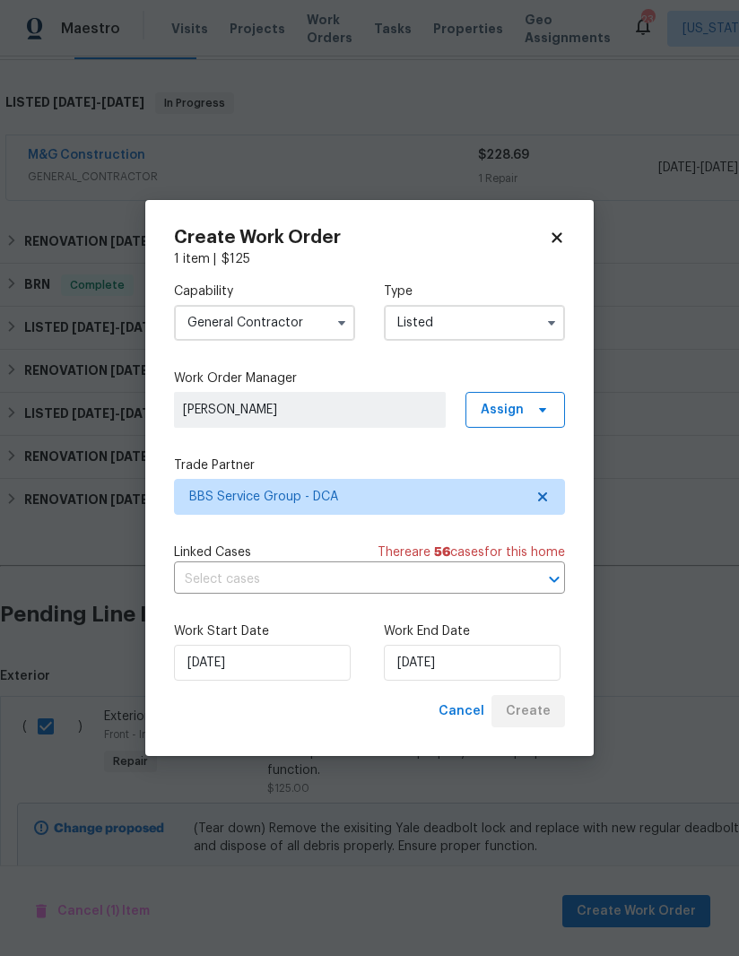
checkbox input "false"
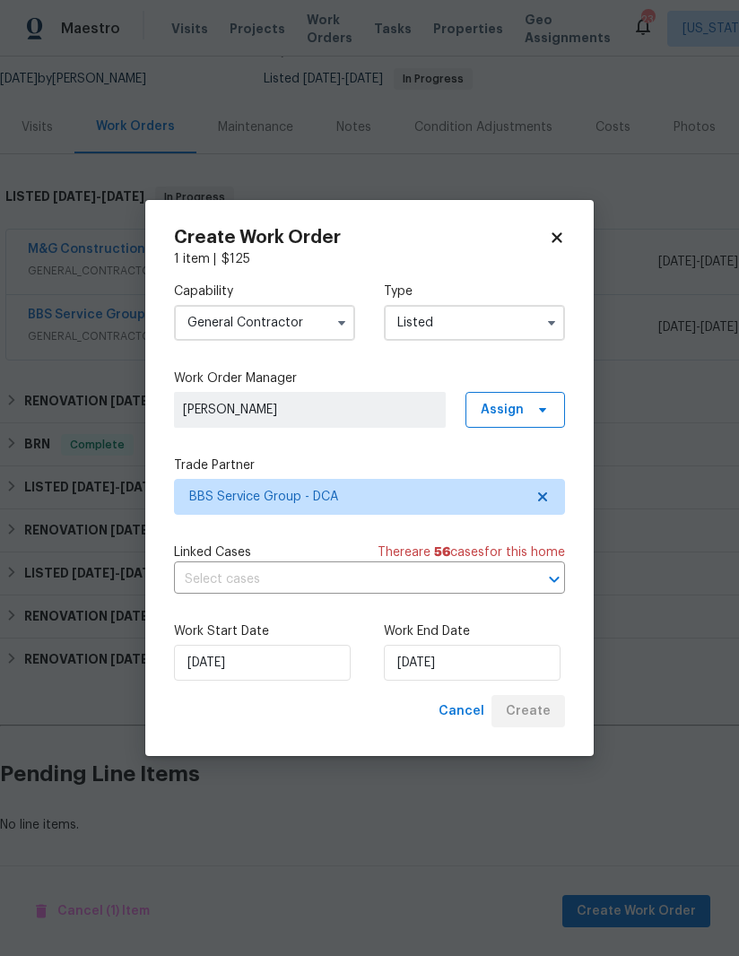
scroll to position [108, 0]
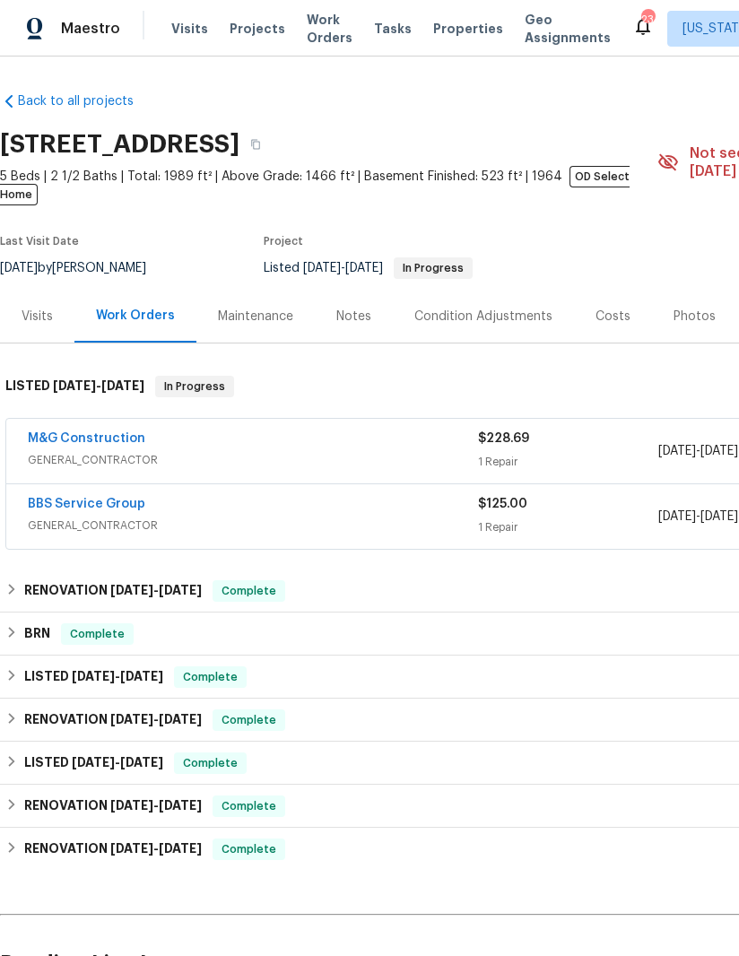
click at [111, 498] on link "BBS Service Group" at bounding box center [87, 504] width 118 height 13
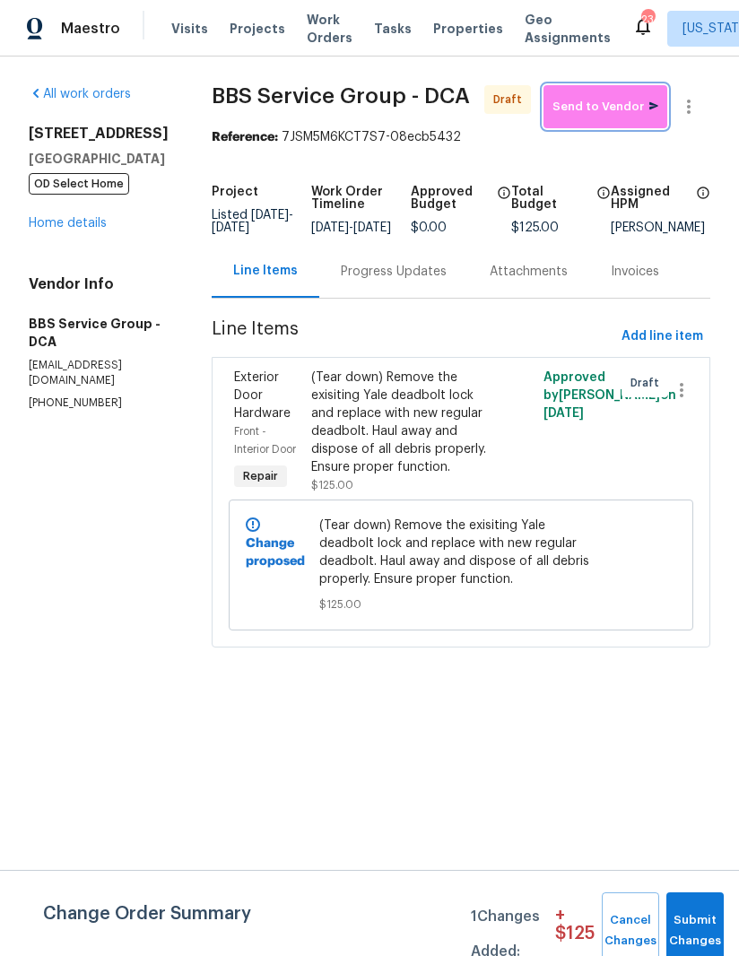
click at [626, 105] on span "Send to Vendor" at bounding box center [606, 107] width 106 height 21
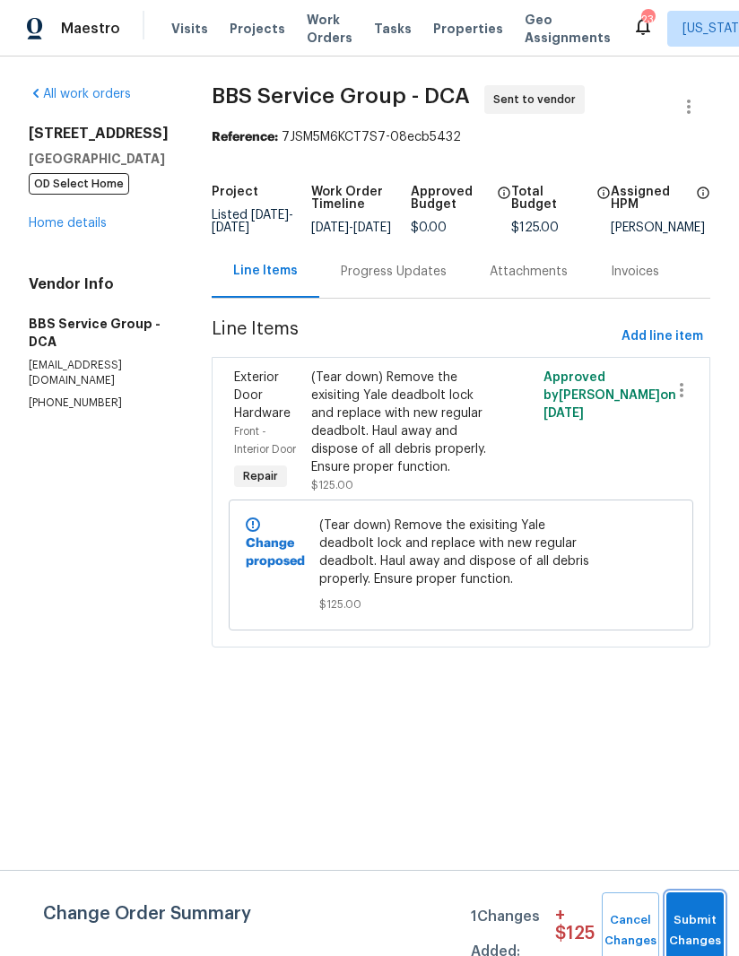
click at [691, 913] on button "Submit Changes" at bounding box center [695, 931] width 57 height 77
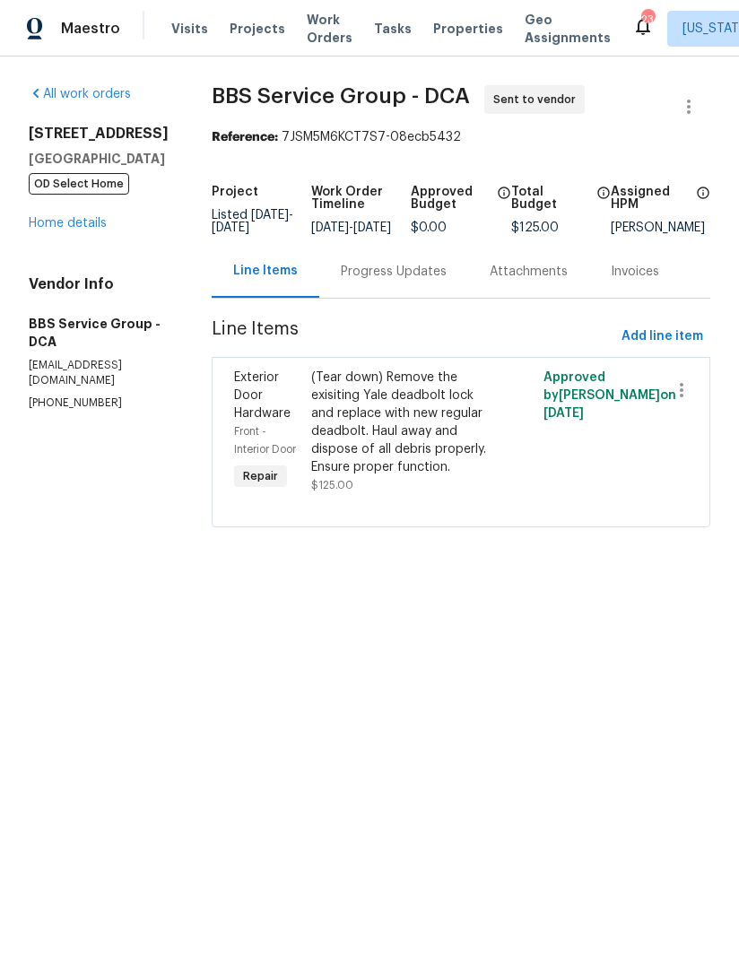
click at [349, 278] on div "Progress Updates" at bounding box center [394, 272] width 106 height 18
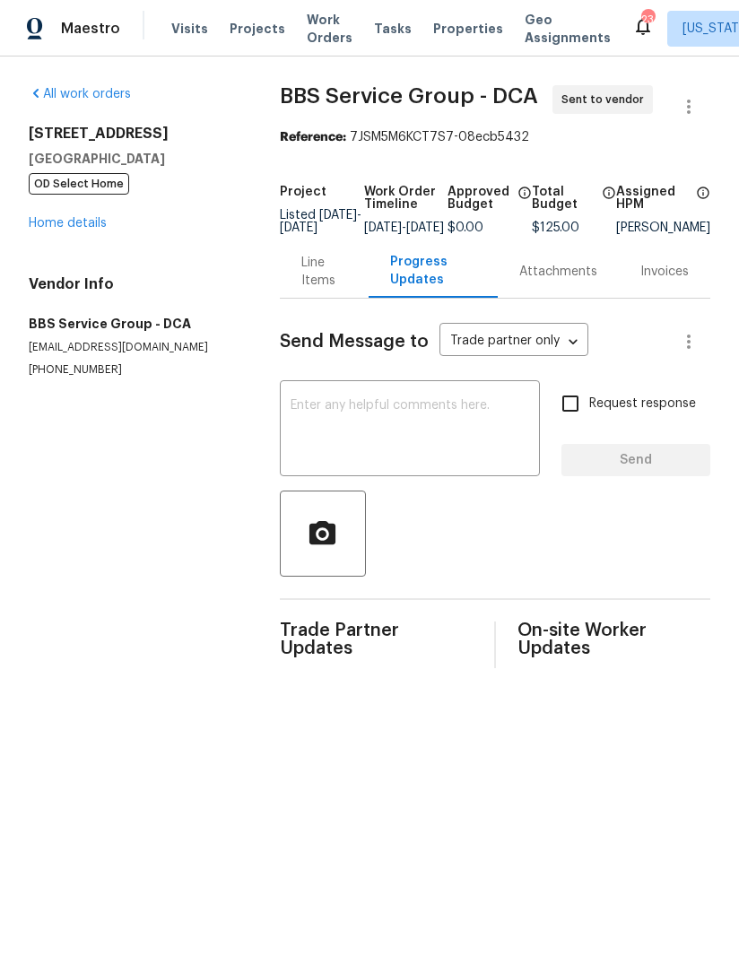
click at [413, 440] on textarea at bounding box center [410, 430] width 239 height 63
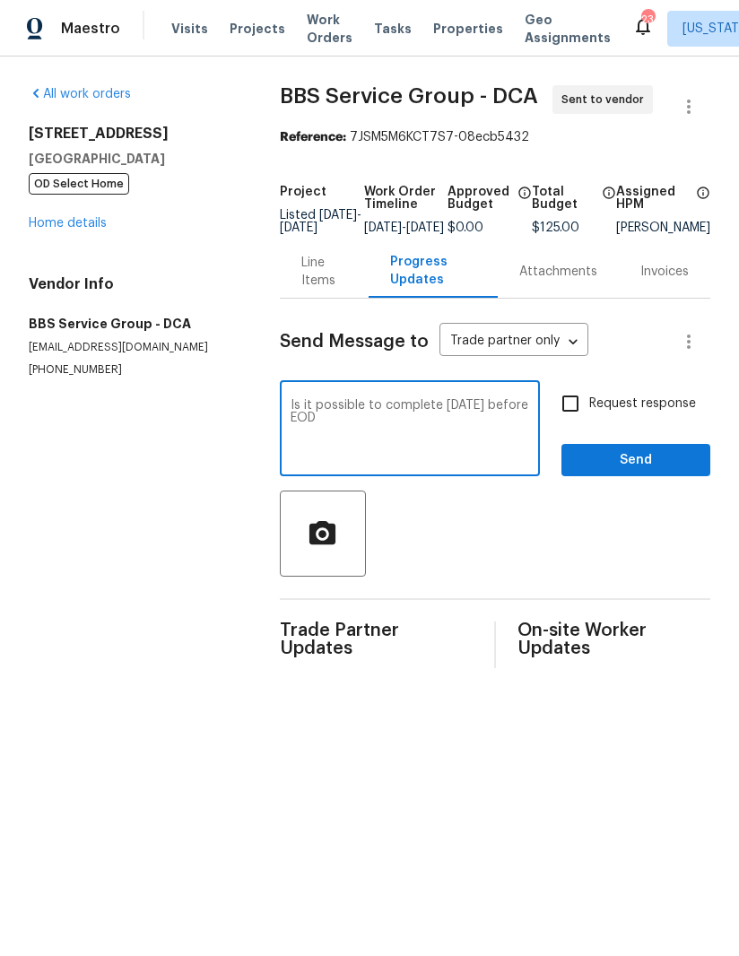
type textarea "Is it possible to complete [DATE] before EOD"
click at [659, 472] on span "Send" at bounding box center [636, 460] width 120 height 22
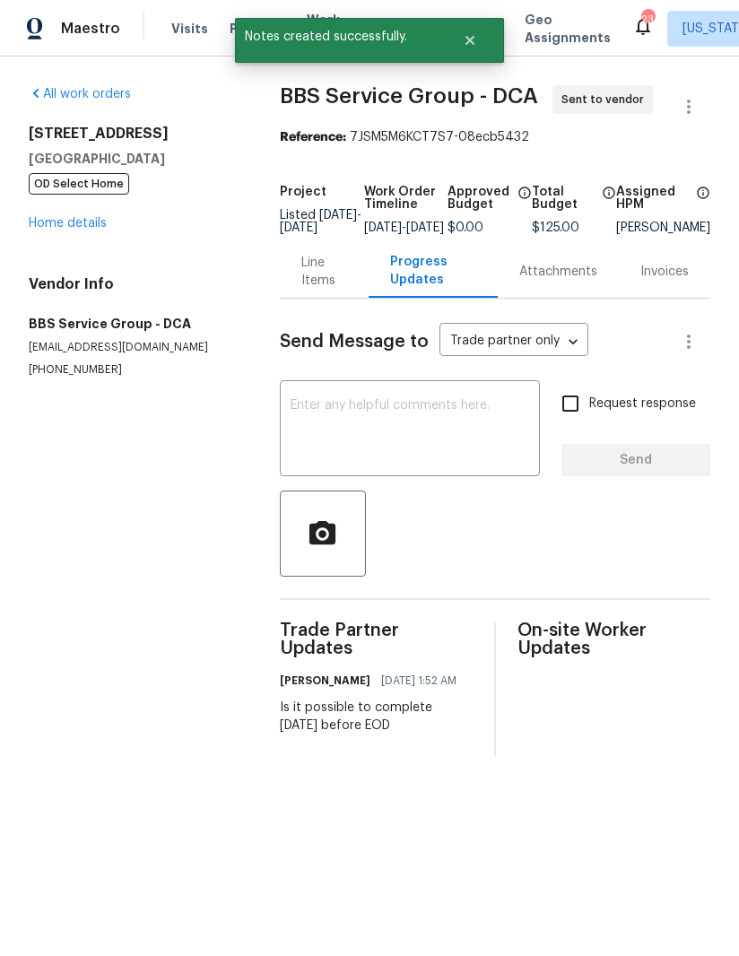
click at [313, 290] on div "Line Items" at bounding box center [324, 272] width 46 height 36
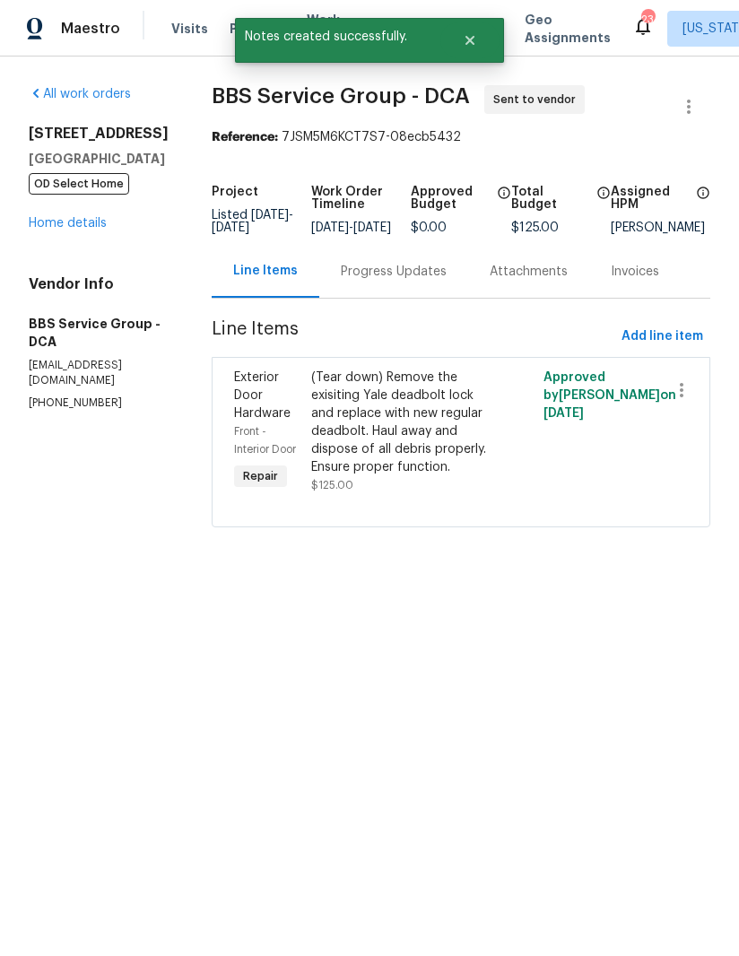
click at [367, 444] on div "(Tear down) Remove the exisiting Yale deadbolt lock and replace with new regula…" at bounding box center [402, 423] width 183 height 108
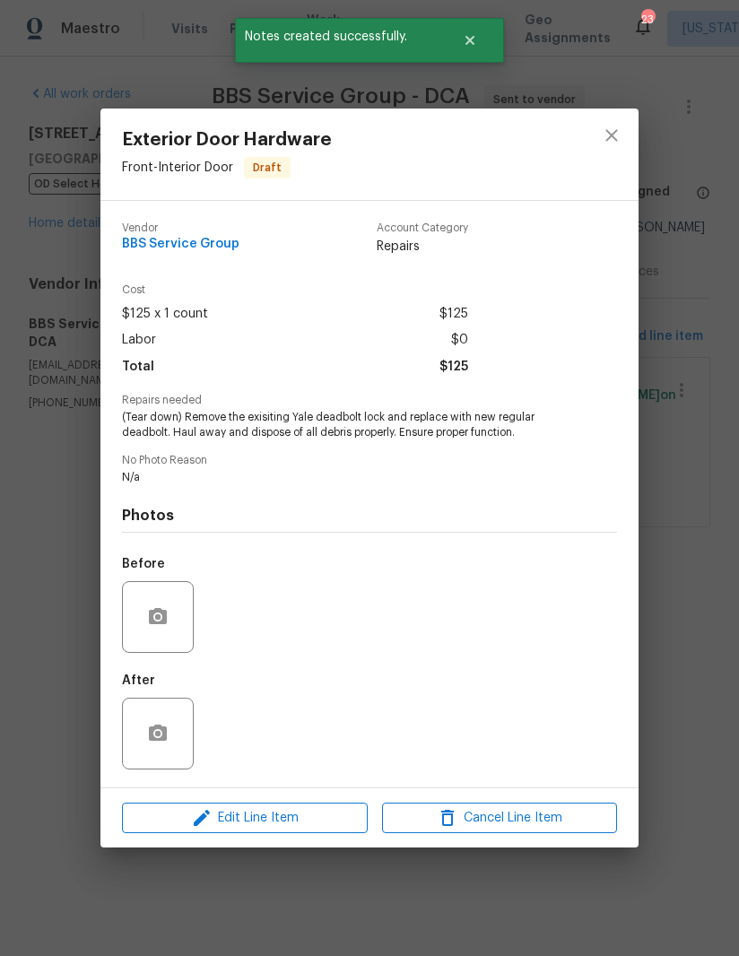
click at [280, 821] on span "Edit Line Item" at bounding box center [244, 818] width 235 height 22
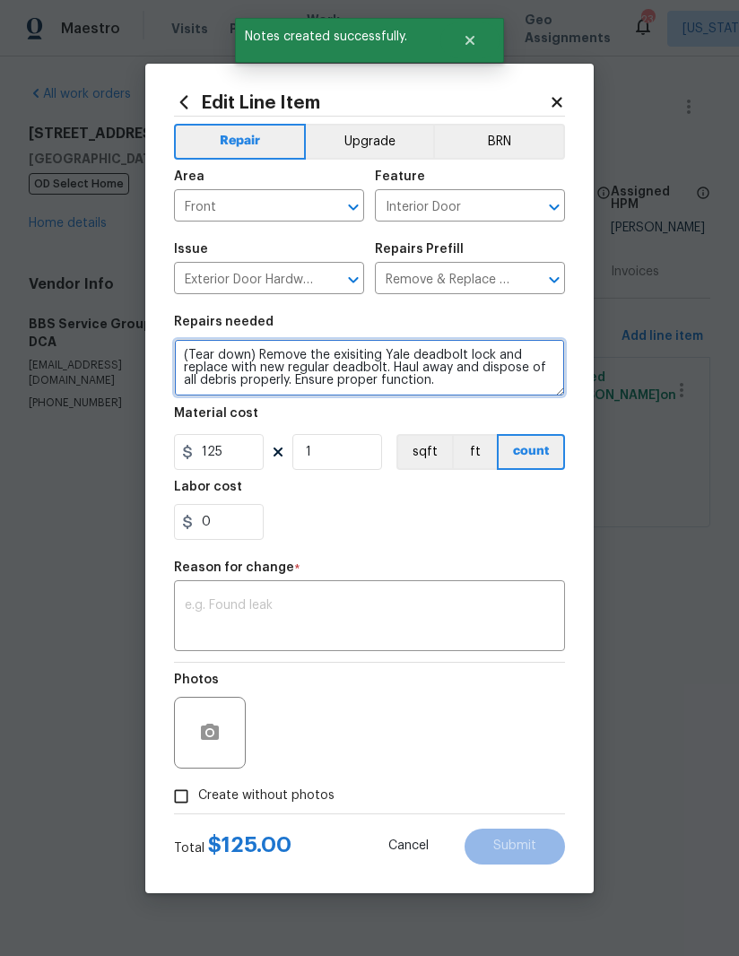
click at [469, 388] on textarea "(Tear down) Remove the exisiting Yale deadbolt lock and replace with new regula…" at bounding box center [369, 367] width 391 height 57
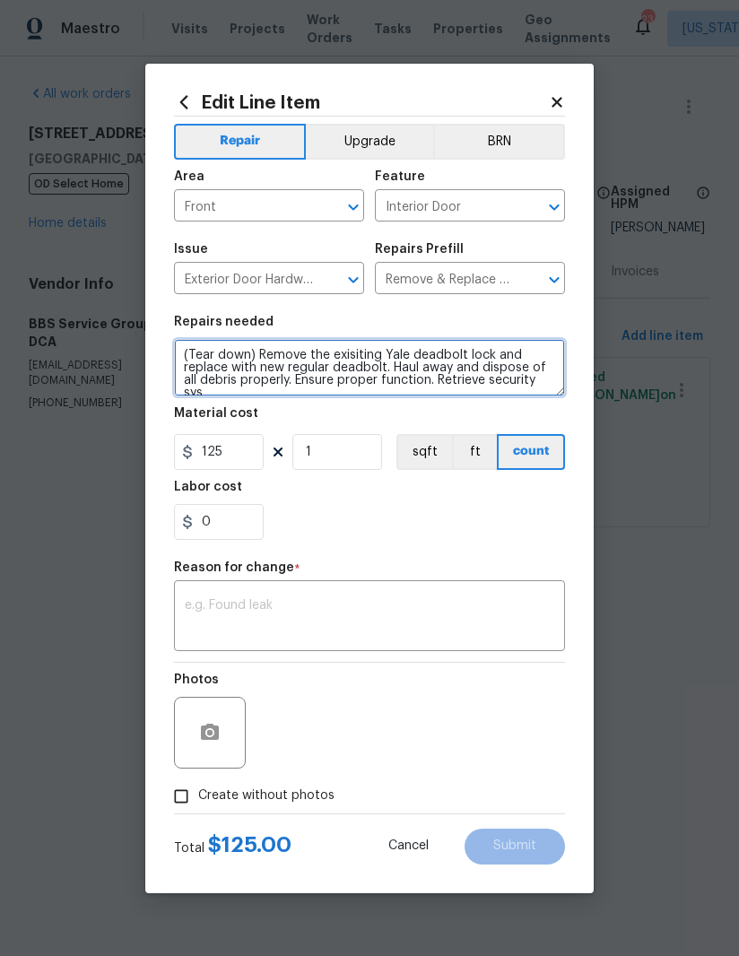
scroll to position [4, 0]
type textarea "(Tear down) Remove the exisiting Yale deadbolt lock and replace with new regula…"
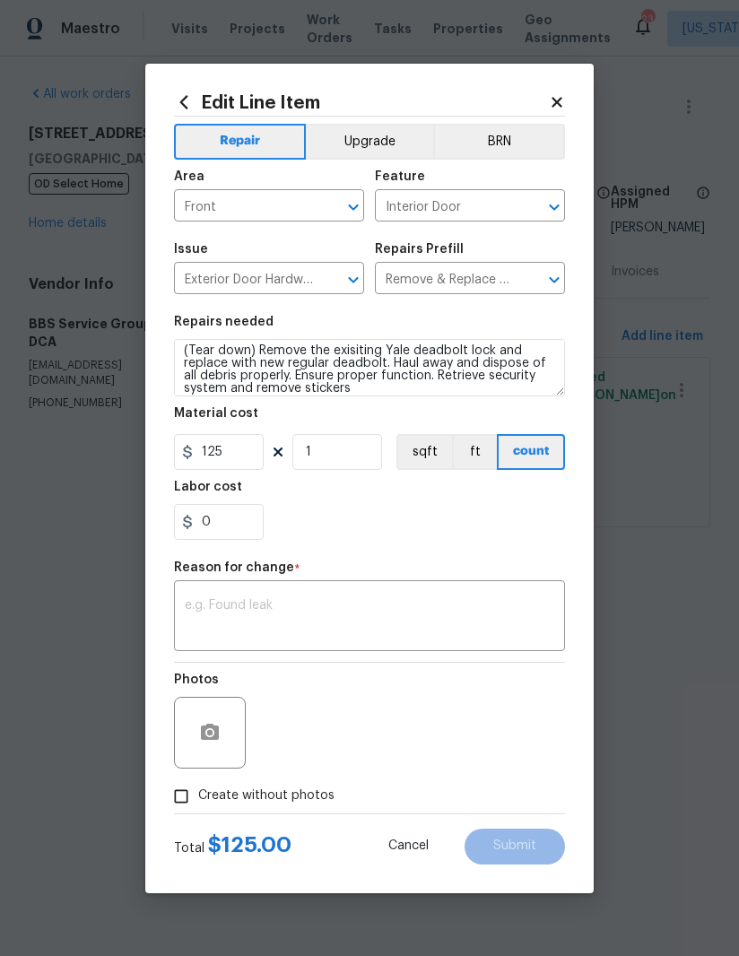
click at [397, 538] on div "0" at bounding box center [369, 522] width 391 height 36
click at [337, 621] on textarea at bounding box center [370, 618] width 370 height 38
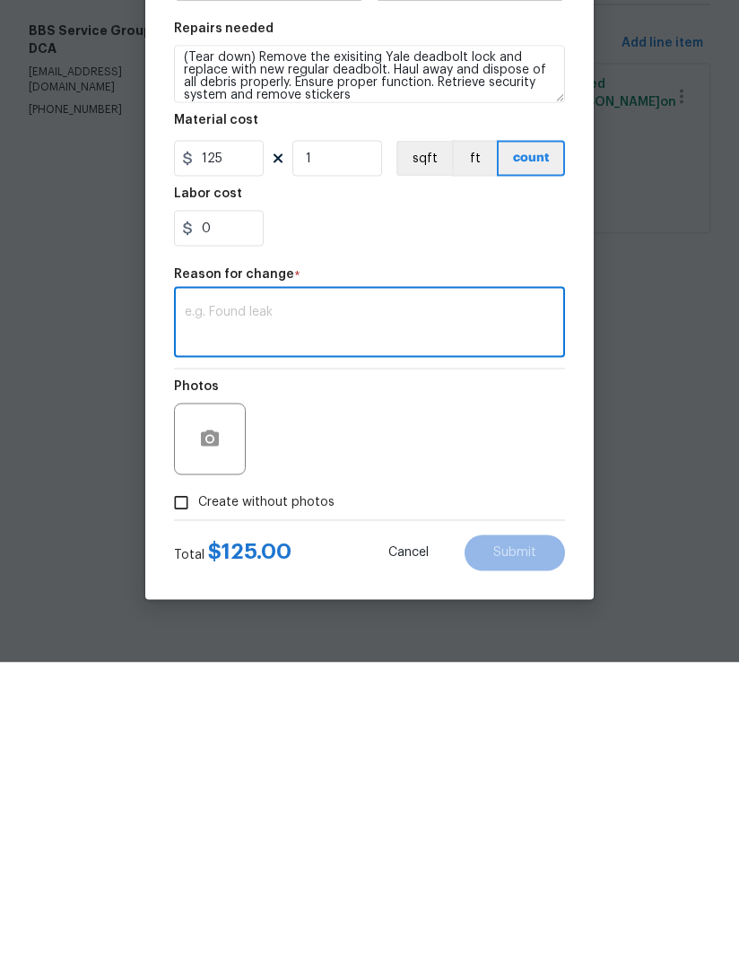
type textarea "C"
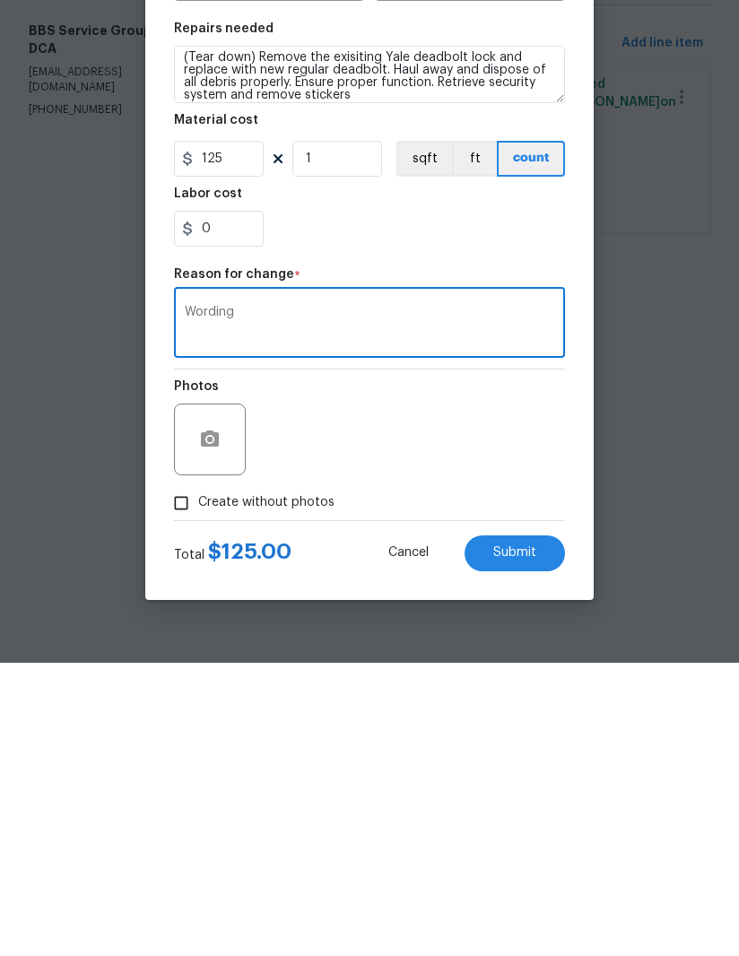
type textarea "Wording"
click at [528, 840] on span "Submit" at bounding box center [514, 846] width 43 height 13
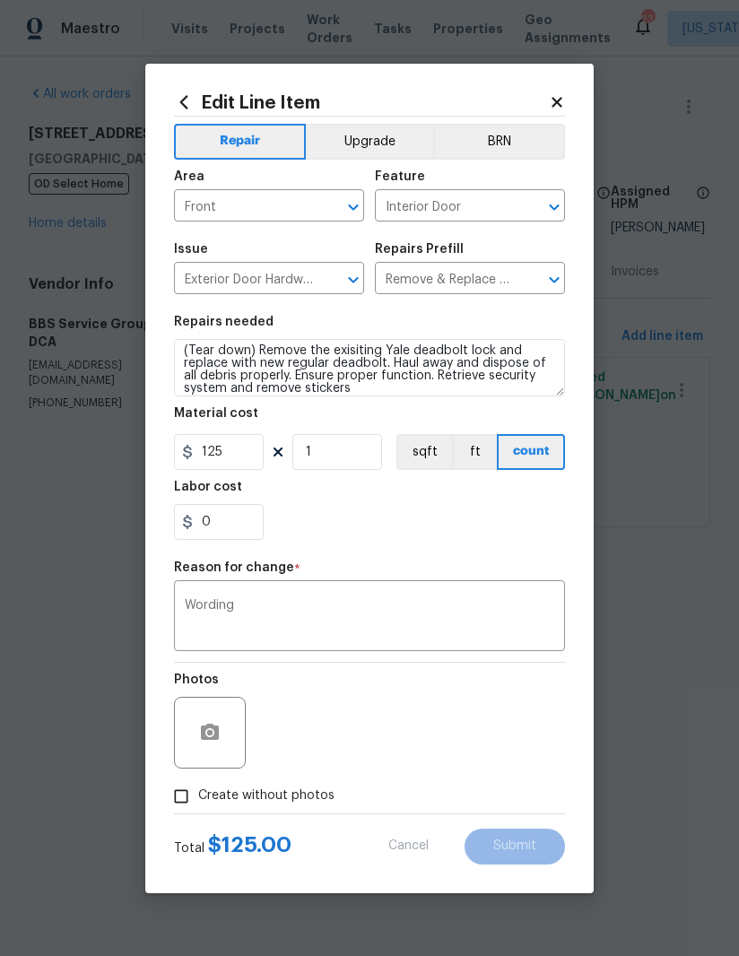
type textarea "(Tear down) Remove the exisiting Yale deadbolt lock and replace with new regula…"
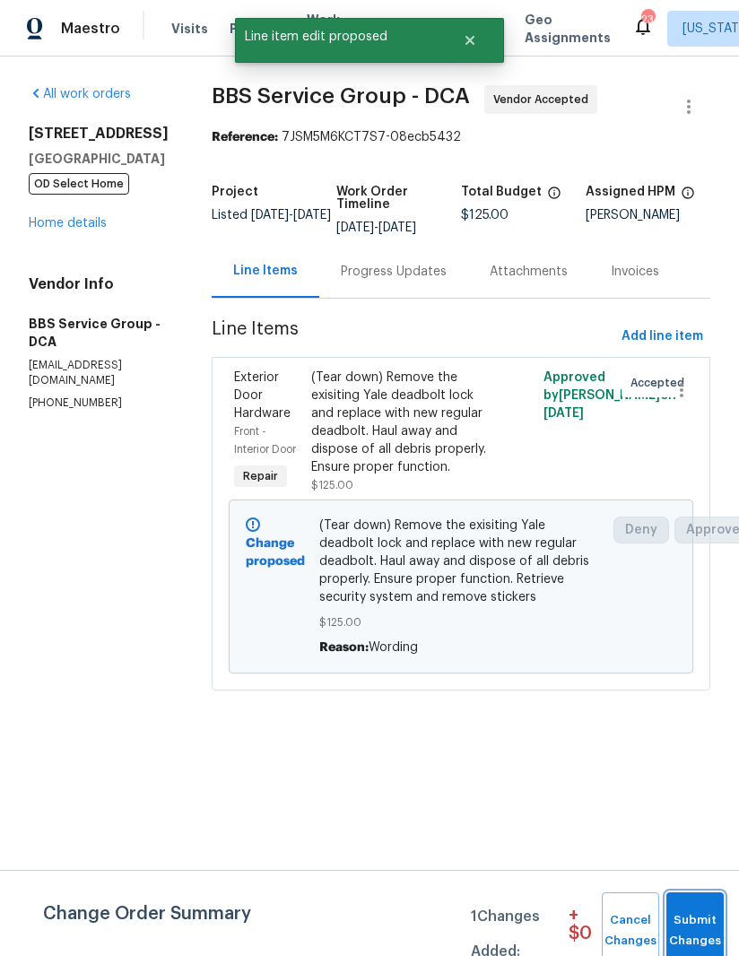
click at [705, 913] on span "Submit Changes" at bounding box center [695, 931] width 39 height 41
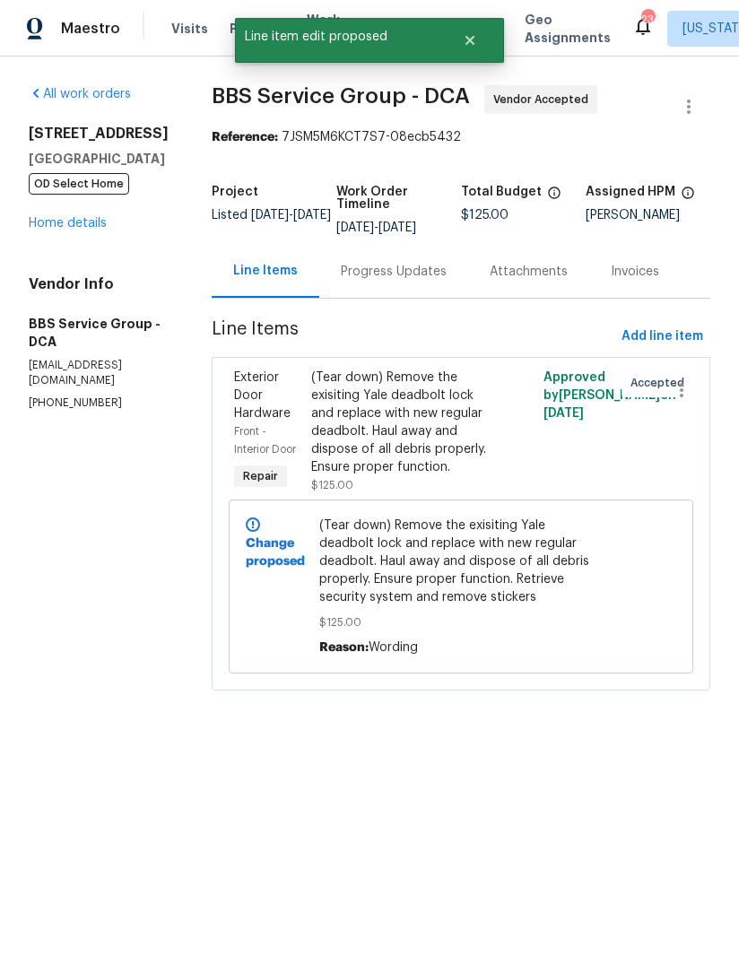
click at [90, 230] on link "Home details" at bounding box center [68, 223] width 78 height 13
